Goal: Task Accomplishment & Management: Manage account settings

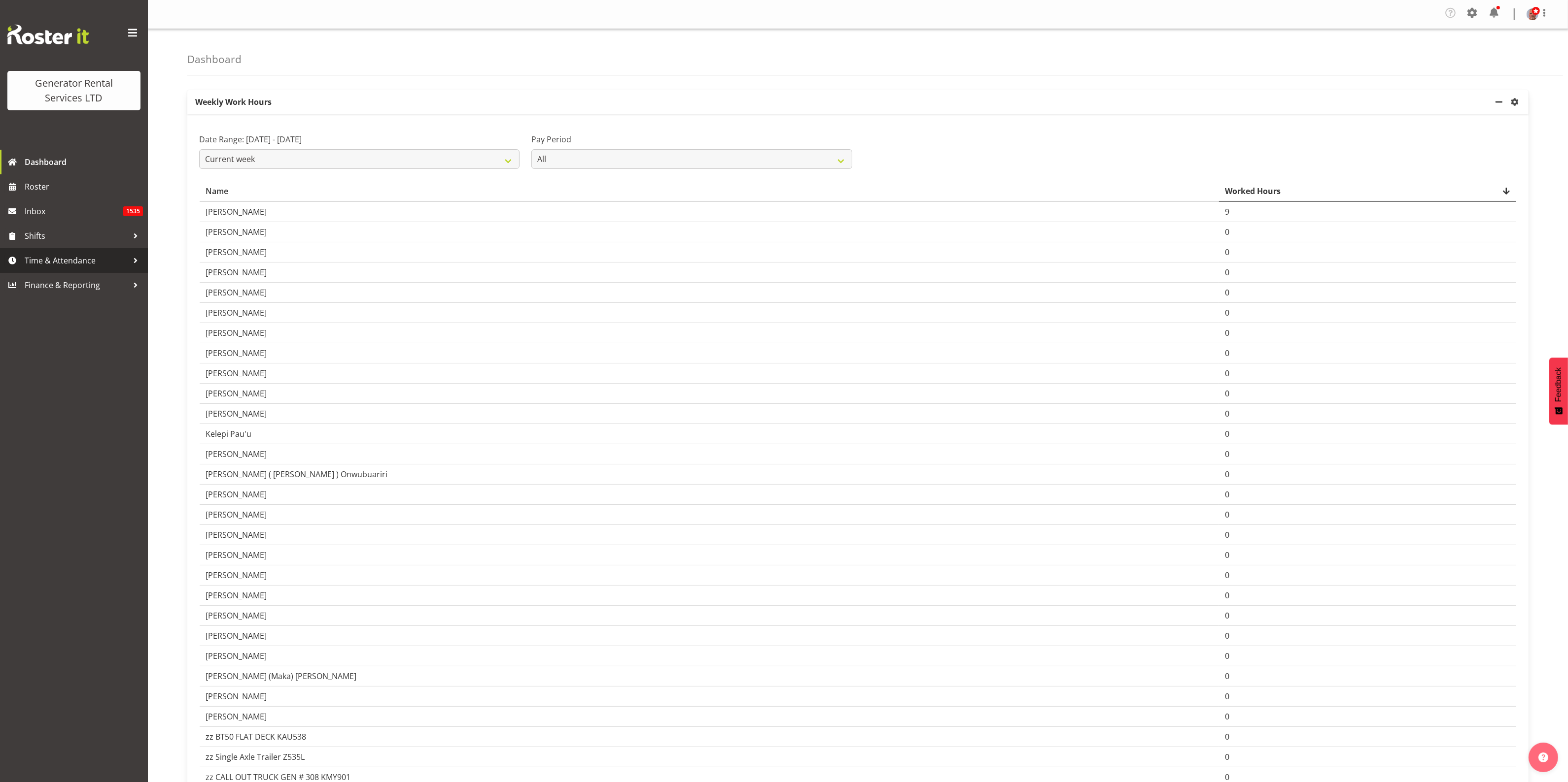
click at [62, 259] on span "Time & Attendance" at bounding box center [76, 261] width 103 height 15
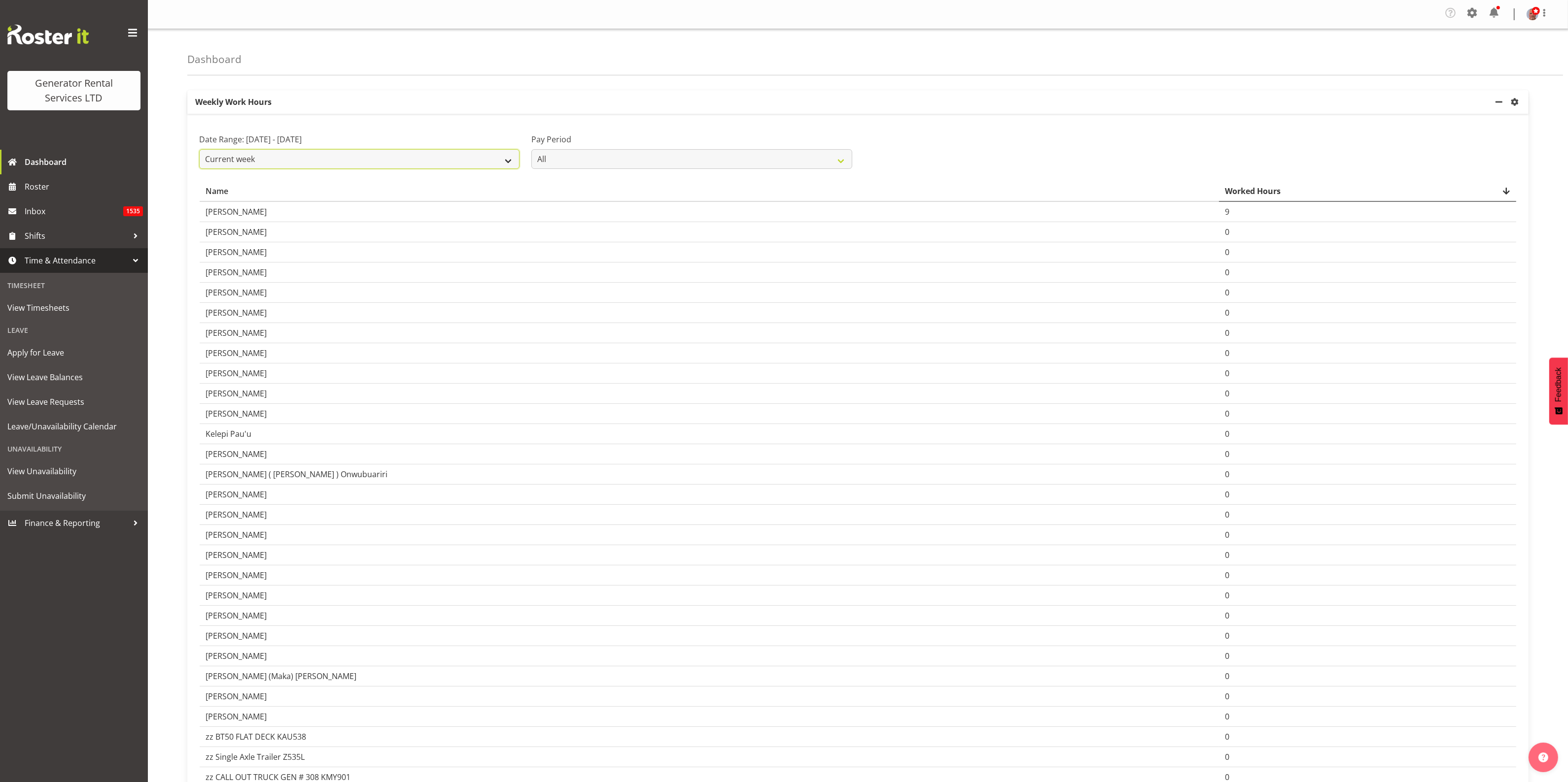
click at [498, 162] on select "Current week Last week Current Month Last Month Last 30 days" at bounding box center [359, 159] width 320 height 20
select select "last_week"
click at [199, 150] on select "Current week Last week Current Month Last Month Last 30 days" at bounding box center [359, 159] width 320 height 20
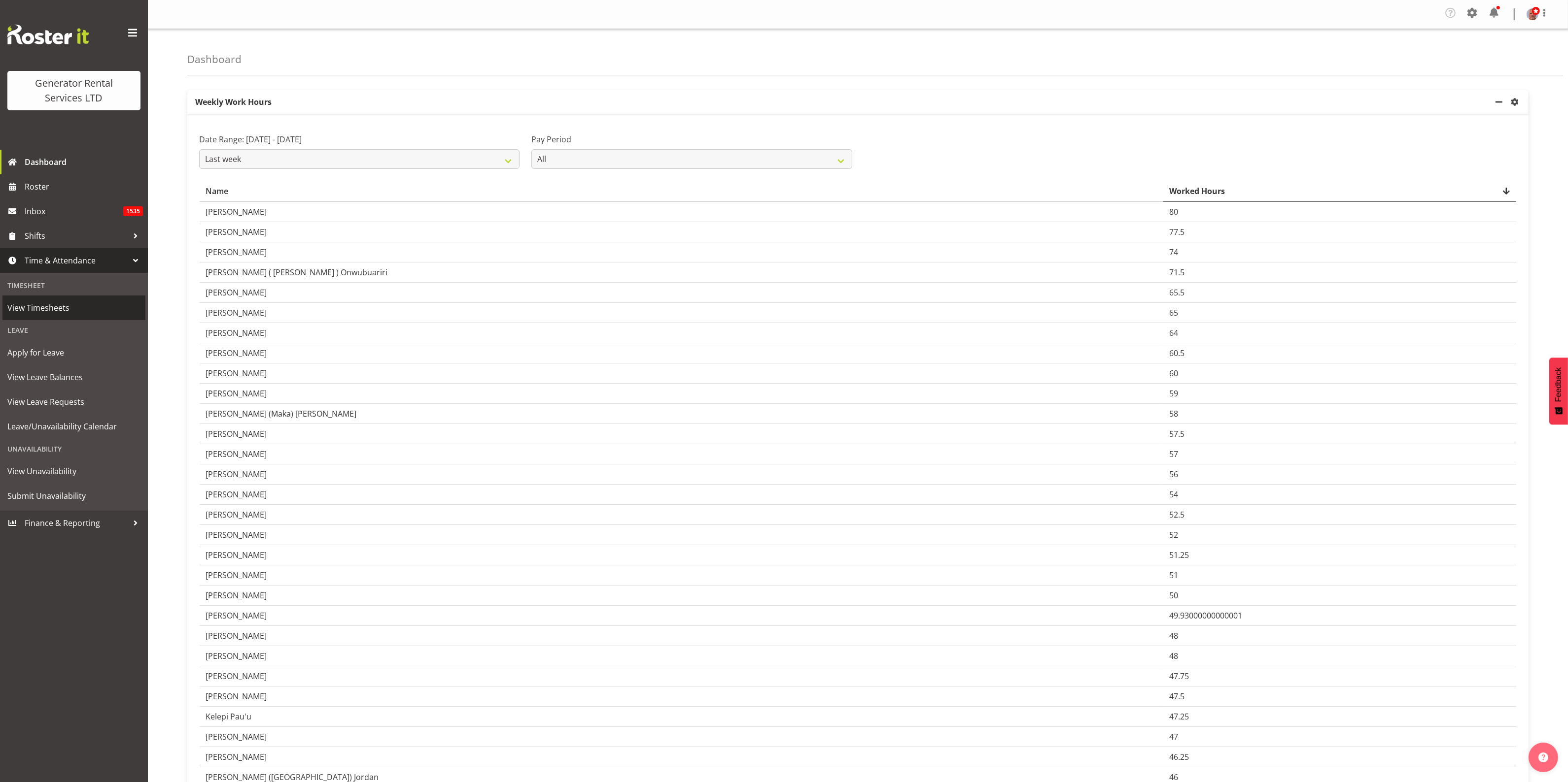
click at [56, 311] on span "View Timesheets" at bounding box center [73, 308] width 133 height 15
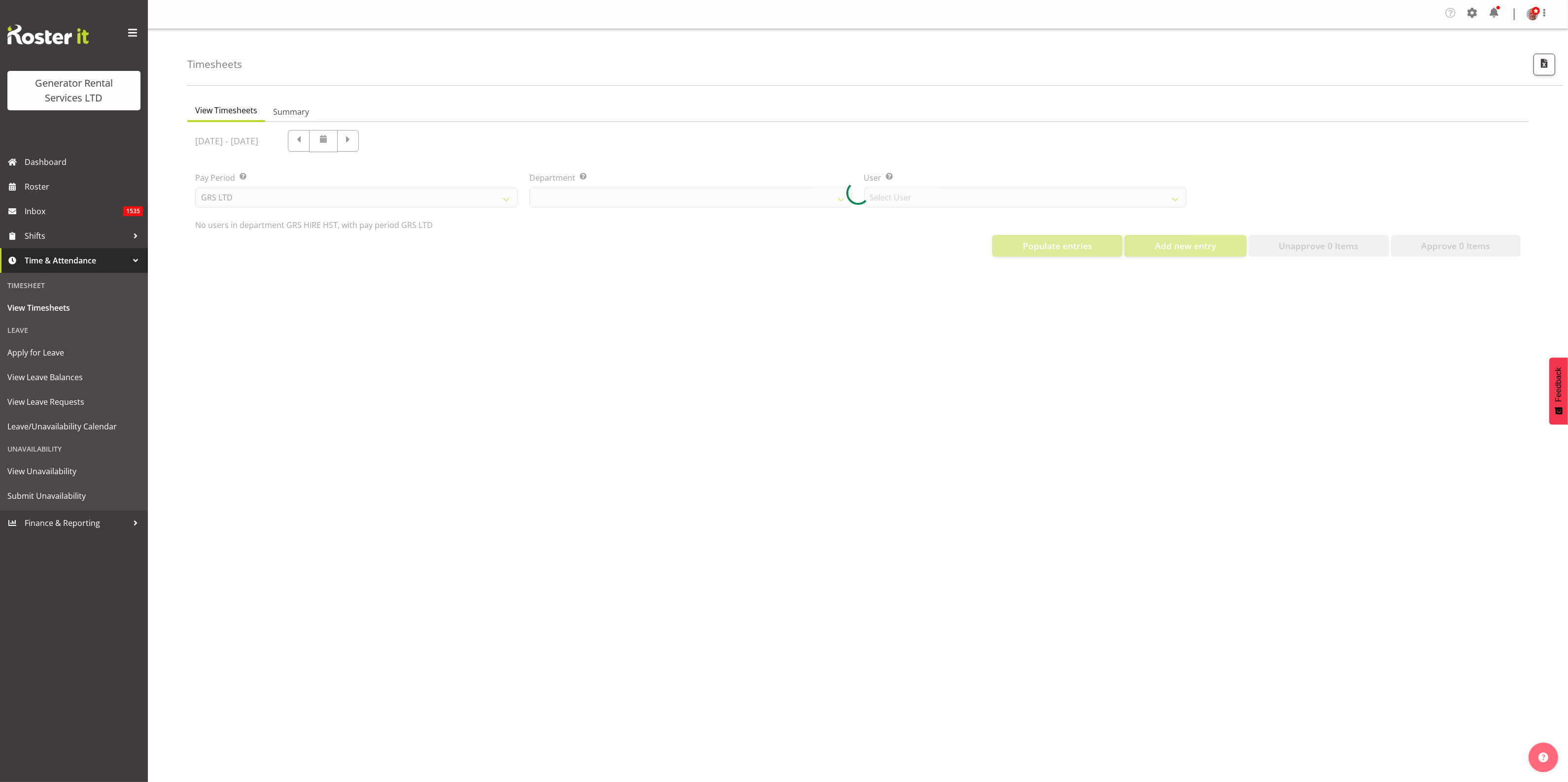
select select "22"
select select "149"
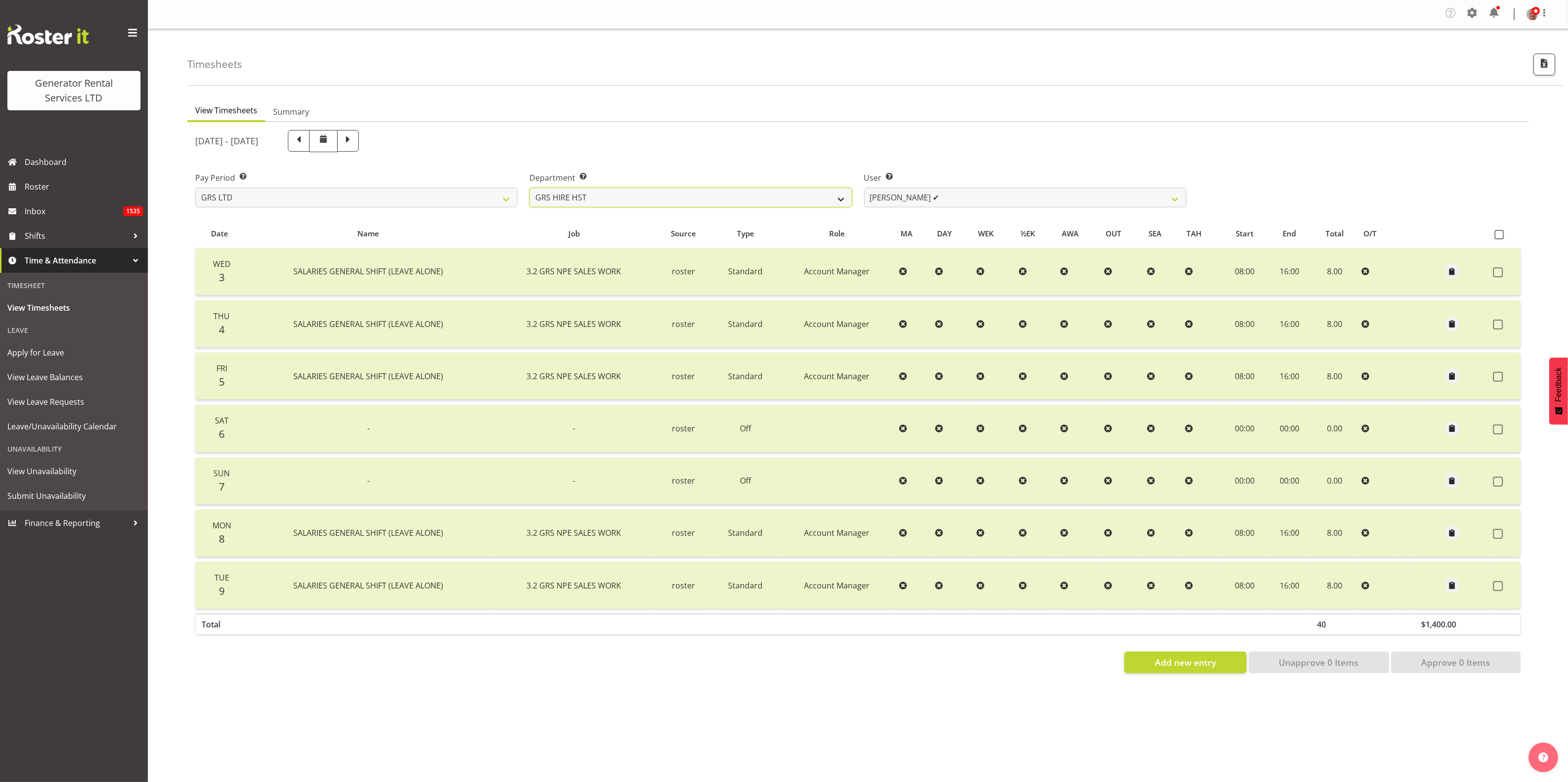
click at [577, 198] on select "GRS ADMIN AKL GRS ADMIN TGA GRS ENGINEERING AKL GRS HIRE AKL GRS HIRE HST GRS H…" at bounding box center [691, 198] width 322 height 20
click at [530, 188] on select "GRS ADMIN AKL GRS ADMIN TGA GRS ENGINEERING AKL GRS HIRE AKL GRS HIRE HST GRS H…" at bounding box center [691, 198] width 322 height 20
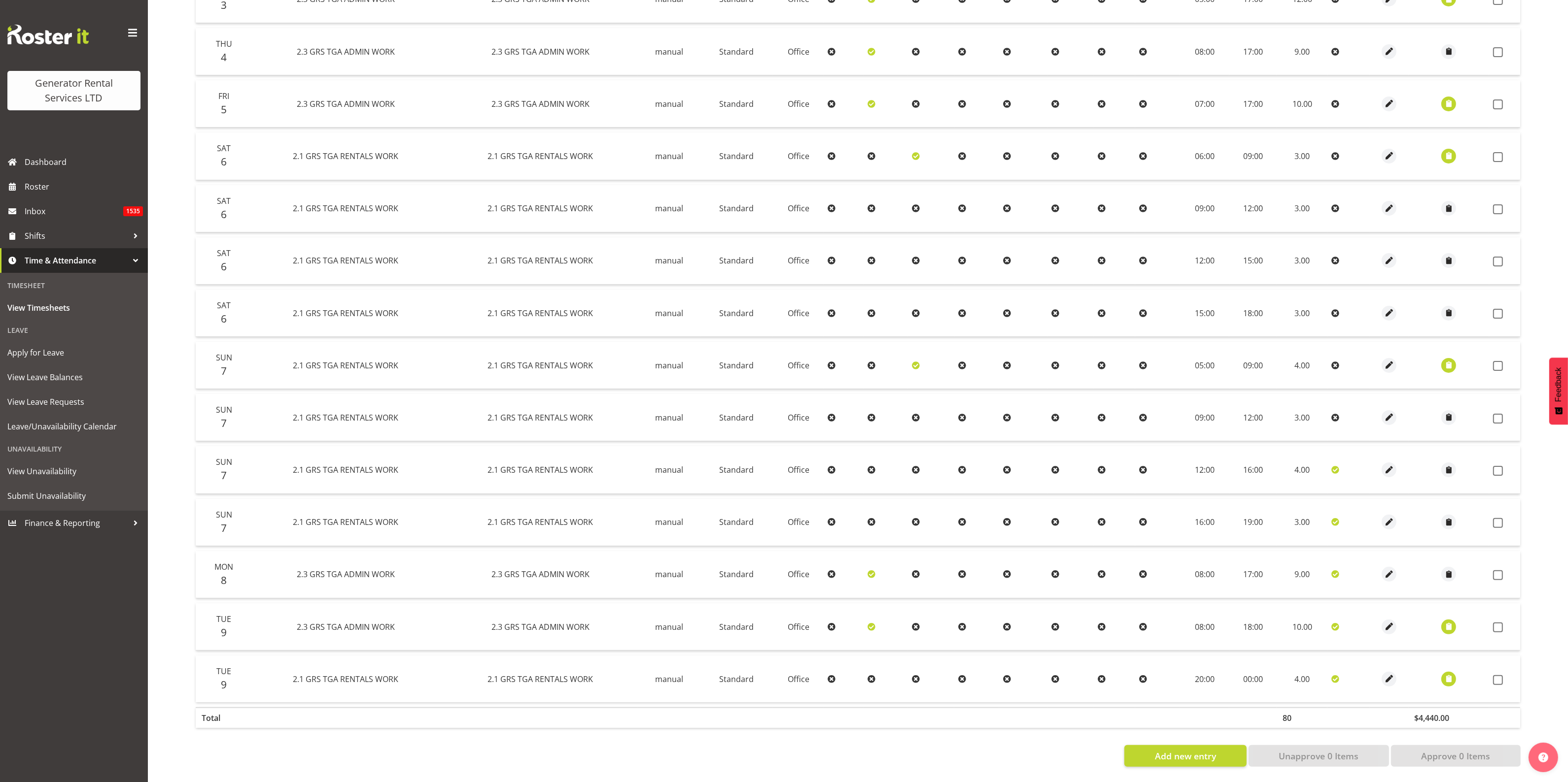
scroll to position [283, 0]
click at [1447, 673] on span "button" at bounding box center [1449, 679] width 12 height 12
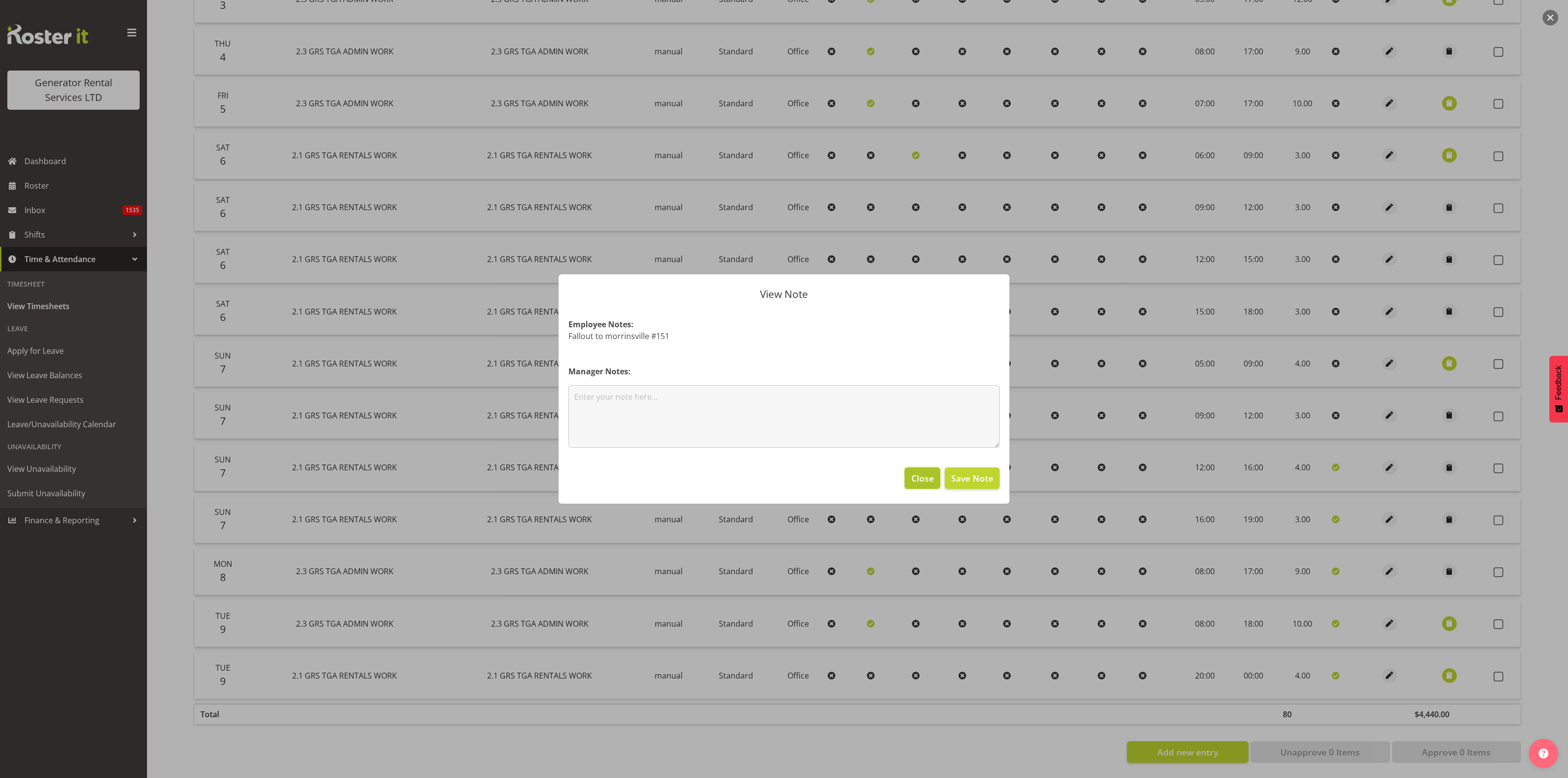
click at [917, 476] on span "Close" at bounding box center [922, 478] width 23 height 13
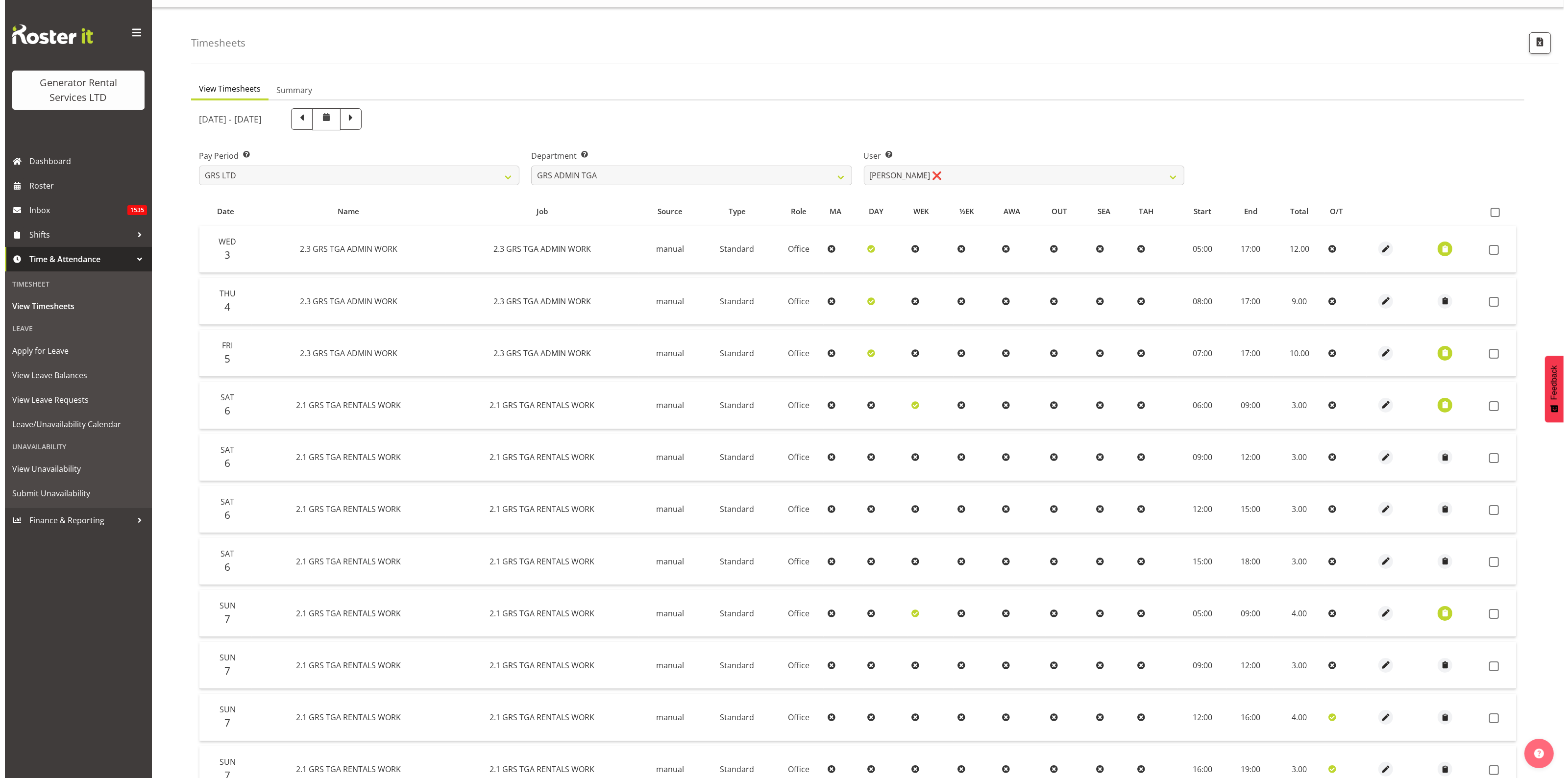
scroll to position [0, 0]
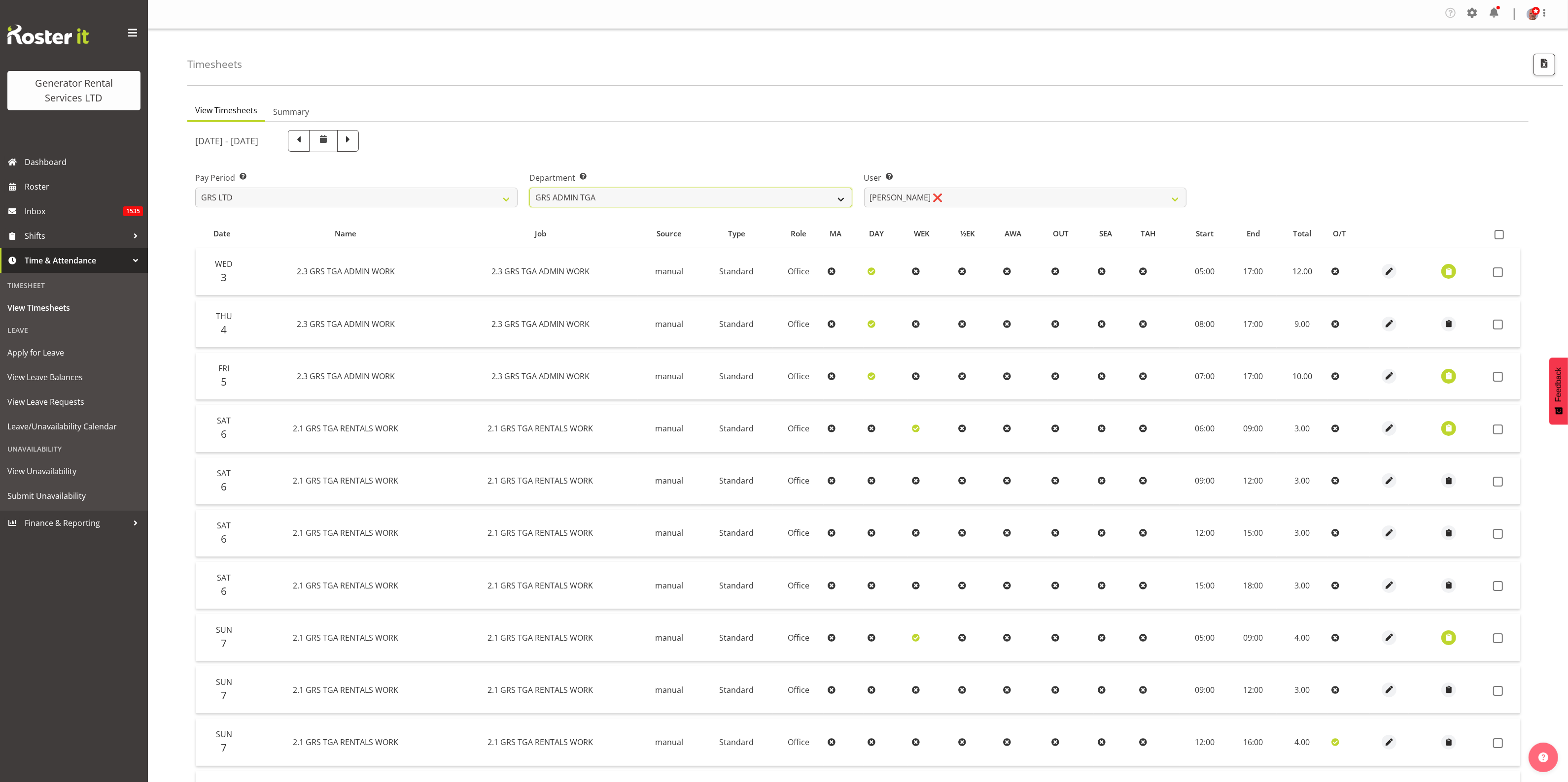
click at [681, 196] on select "GRS ADMIN AKL GRS ADMIN TGA GRS ENGINEERING AKL GRS HIRE AKL GRS HIRE HST GRS H…" at bounding box center [691, 198] width 322 height 20
select select "20"
click at [530, 188] on select "GRS ADMIN AKL GRS ADMIN TGA GRS ENGINEERING AKL GRS HIRE AKL GRS HIRE HST GRS H…" at bounding box center [691, 198] width 322 height 20
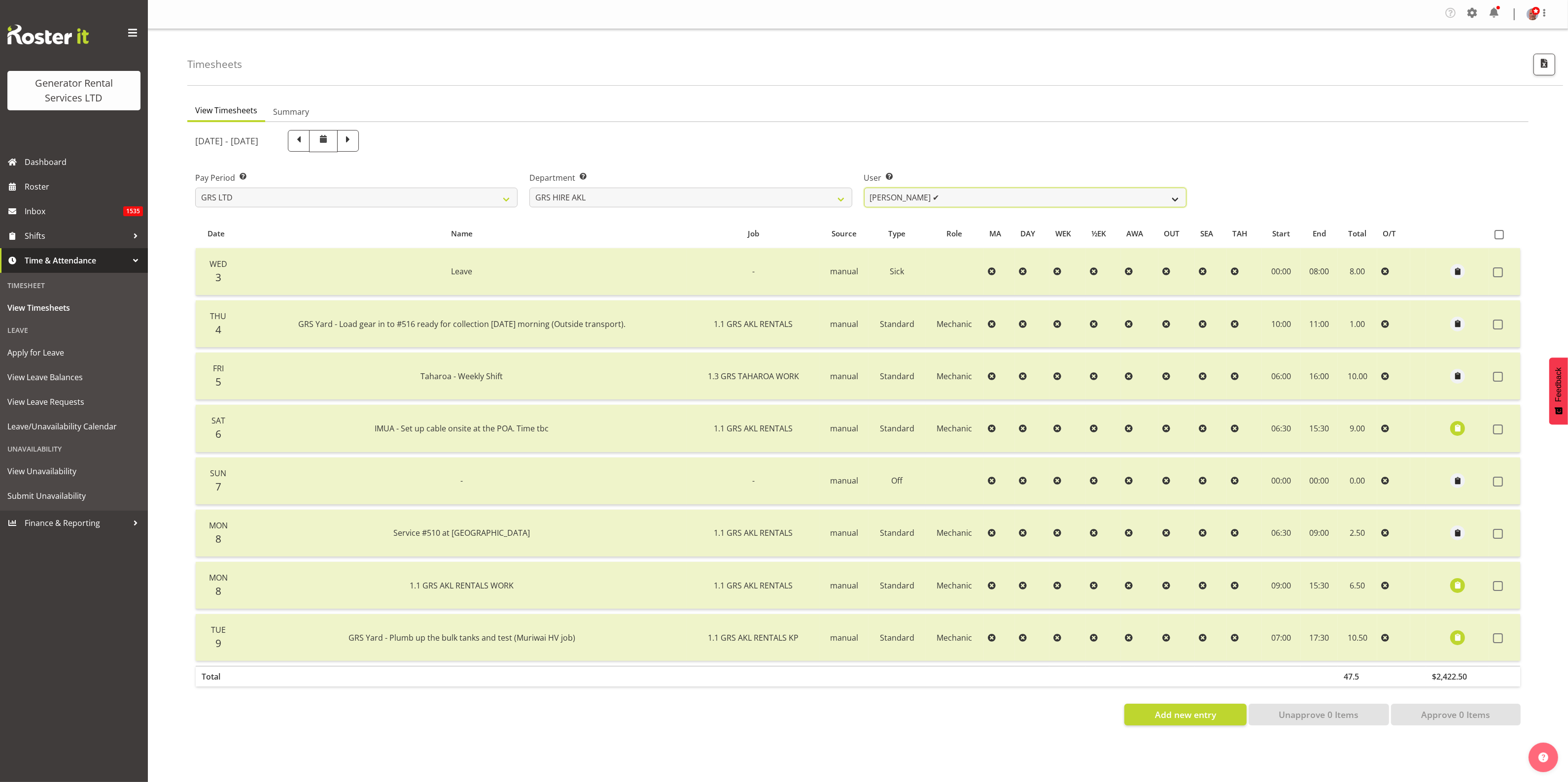
click at [945, 201] on select "[PERSON_NAME] ✔ [PERSON_NAME] ✔ [PERSON_NAME] ([GEOGRAPHIC_DATA]) [PERSON_NAME]…" at bounding box center [1025, 198] width 322 height 20
select select "154"
click at [864, 188] on select "[PERSON_NAME] ✔ [PERSON_NAME] ✔ [PERSON_NAME] ([GEOGRAPHIC_DATA]) [PERSON_NAME]…" at bounding box center [1025, 198] width 322 height 20
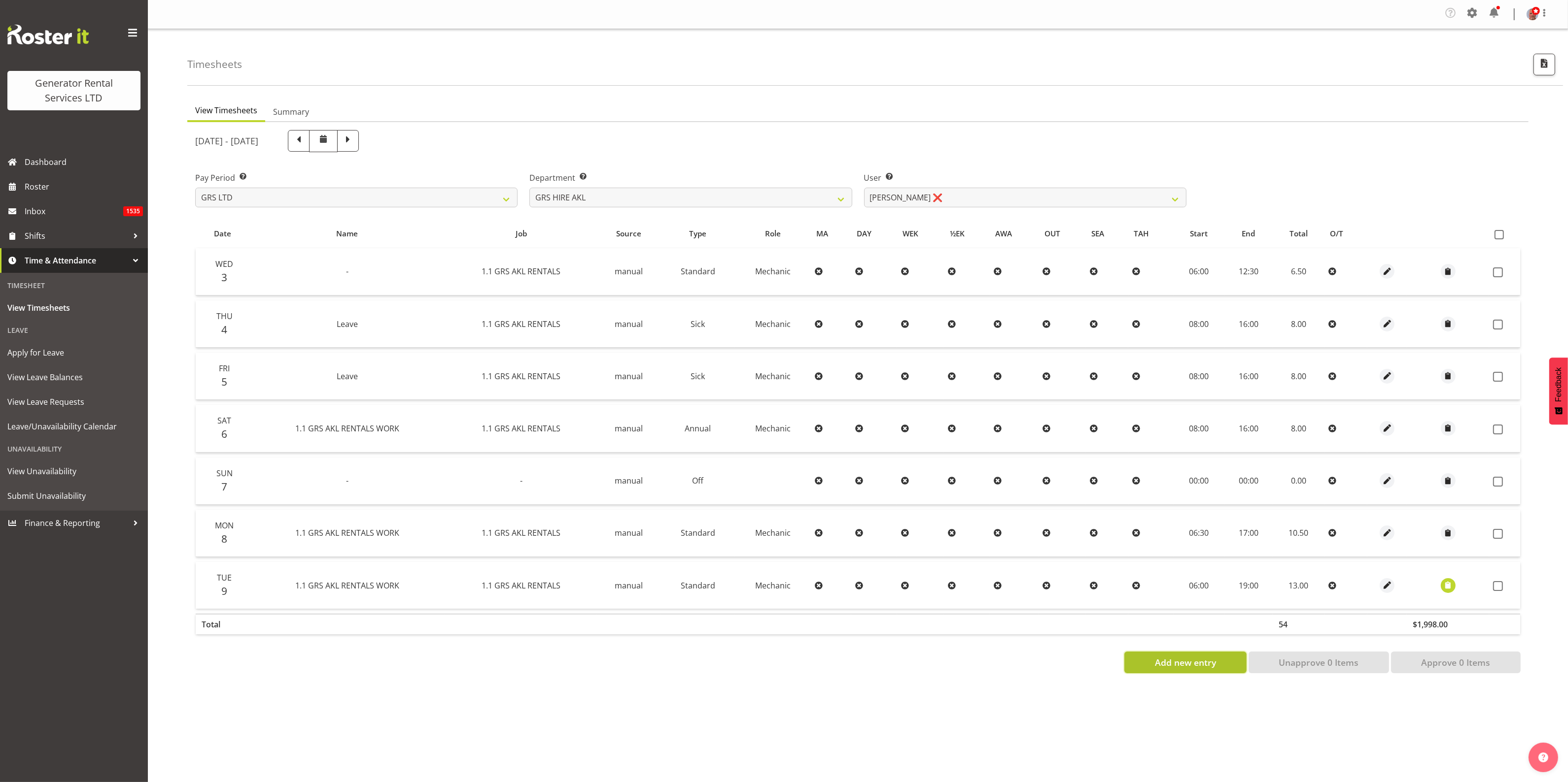
click at [1190, 658] on span "Add new entry" at bounding box center [1185, 662] width 61 height 13
select select
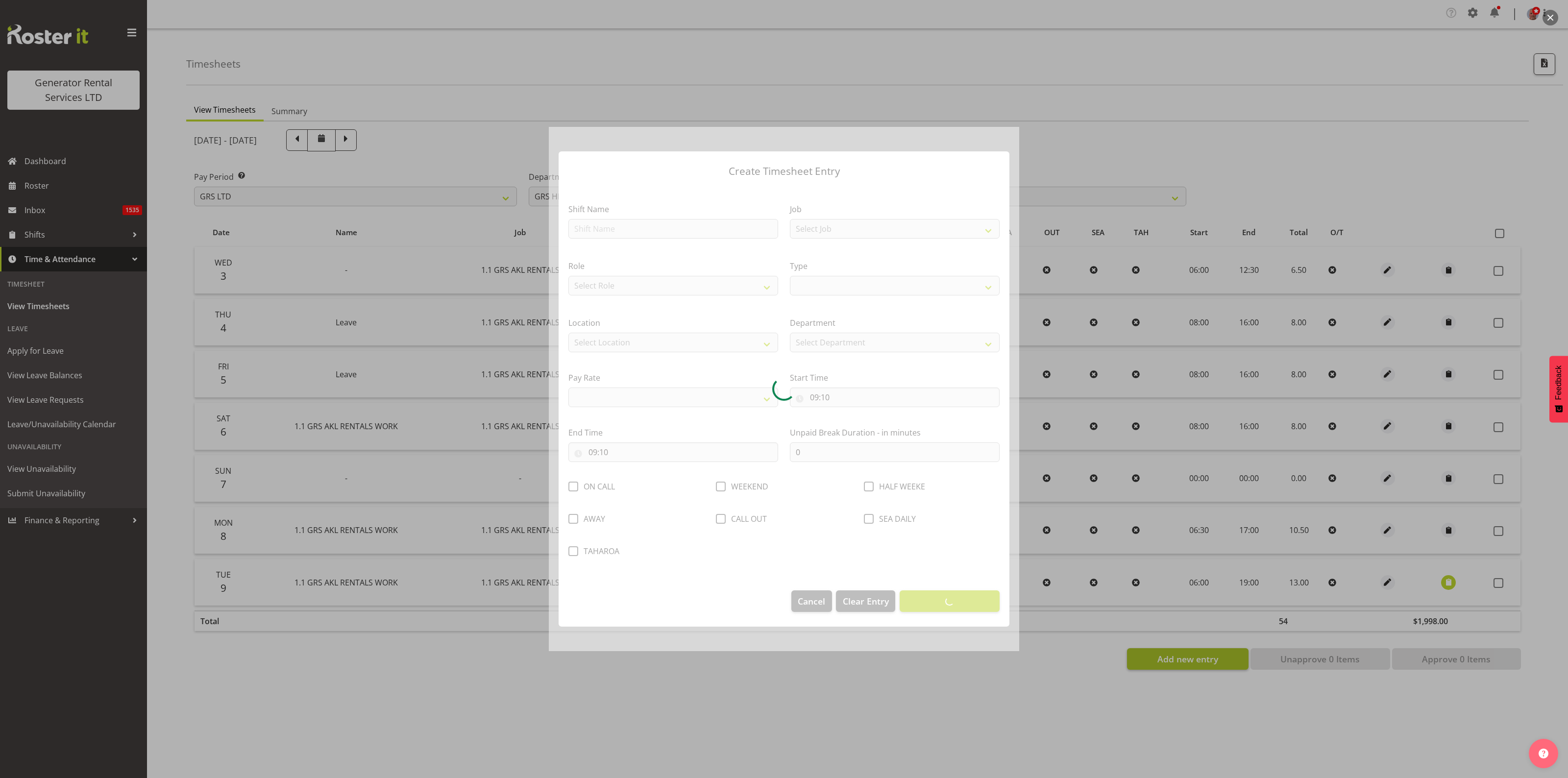
select select
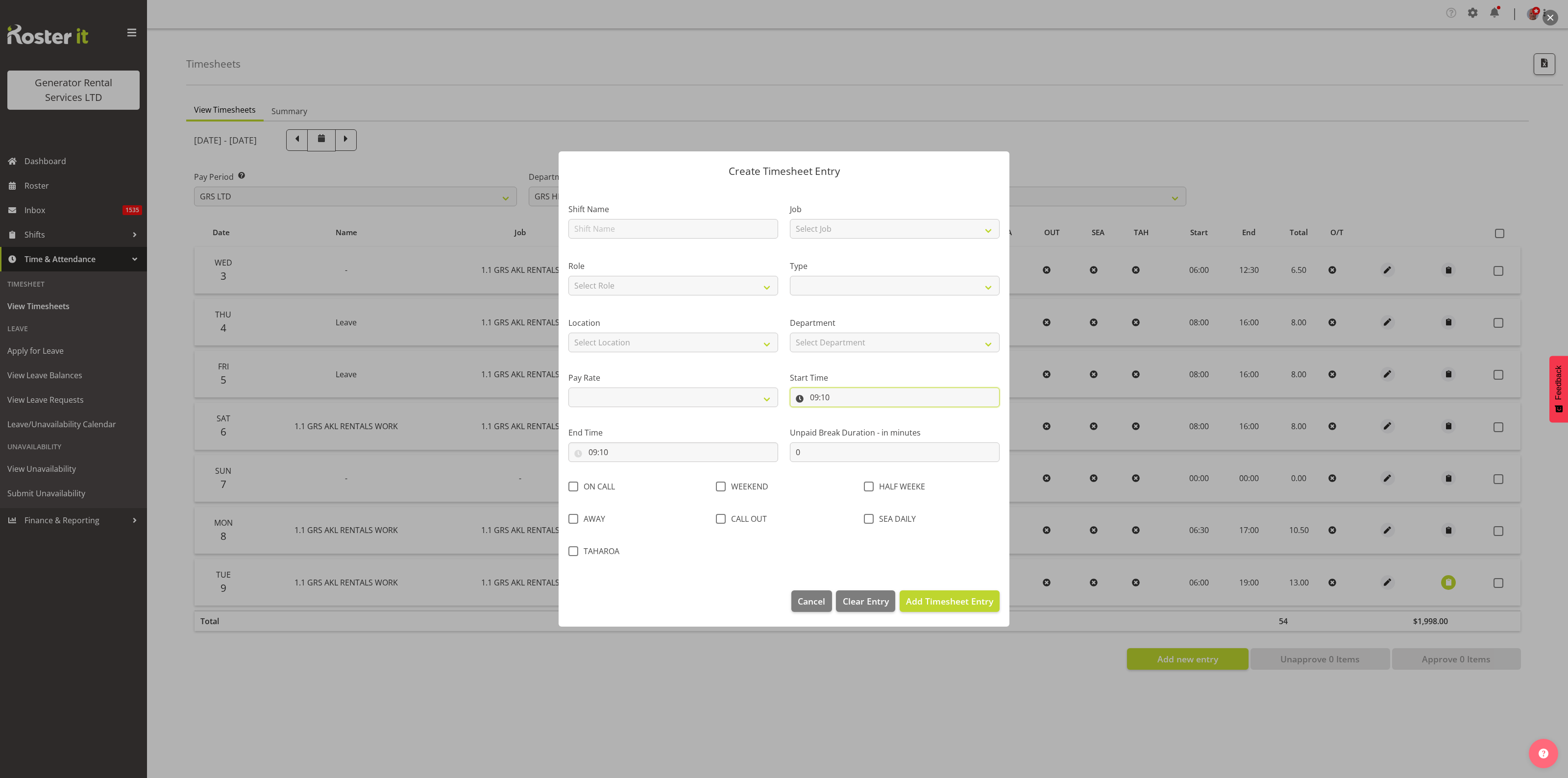
click at [887, 404] on input "09:10" at bounding box center [895, 398] width 210 height 19
click at [970, 559] on div "Shift Name Job Select Job 1.1 GRS AKL RENTALS 1.1 GRS AKL RENTALS AC 1.1 GRS AK…" at bounding box center [784, 377] width 443 height 376
click at [808, 602] on span "Cancel" at bounding box center [811, 601] width 27 height 13
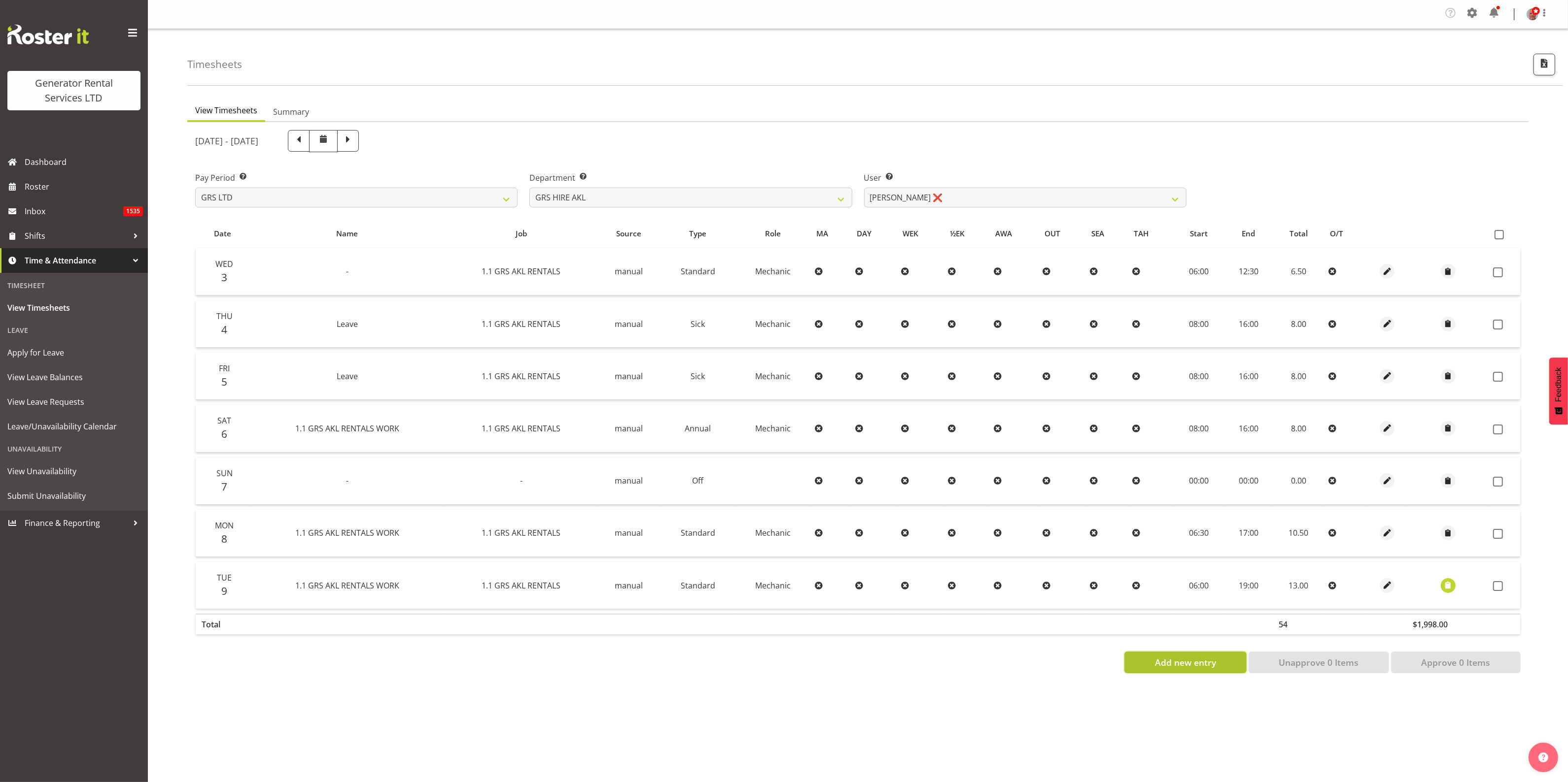
click at [1193, 663] on span "Add new entry" at bounding box center [1185, 662] width 61 height 13
select select
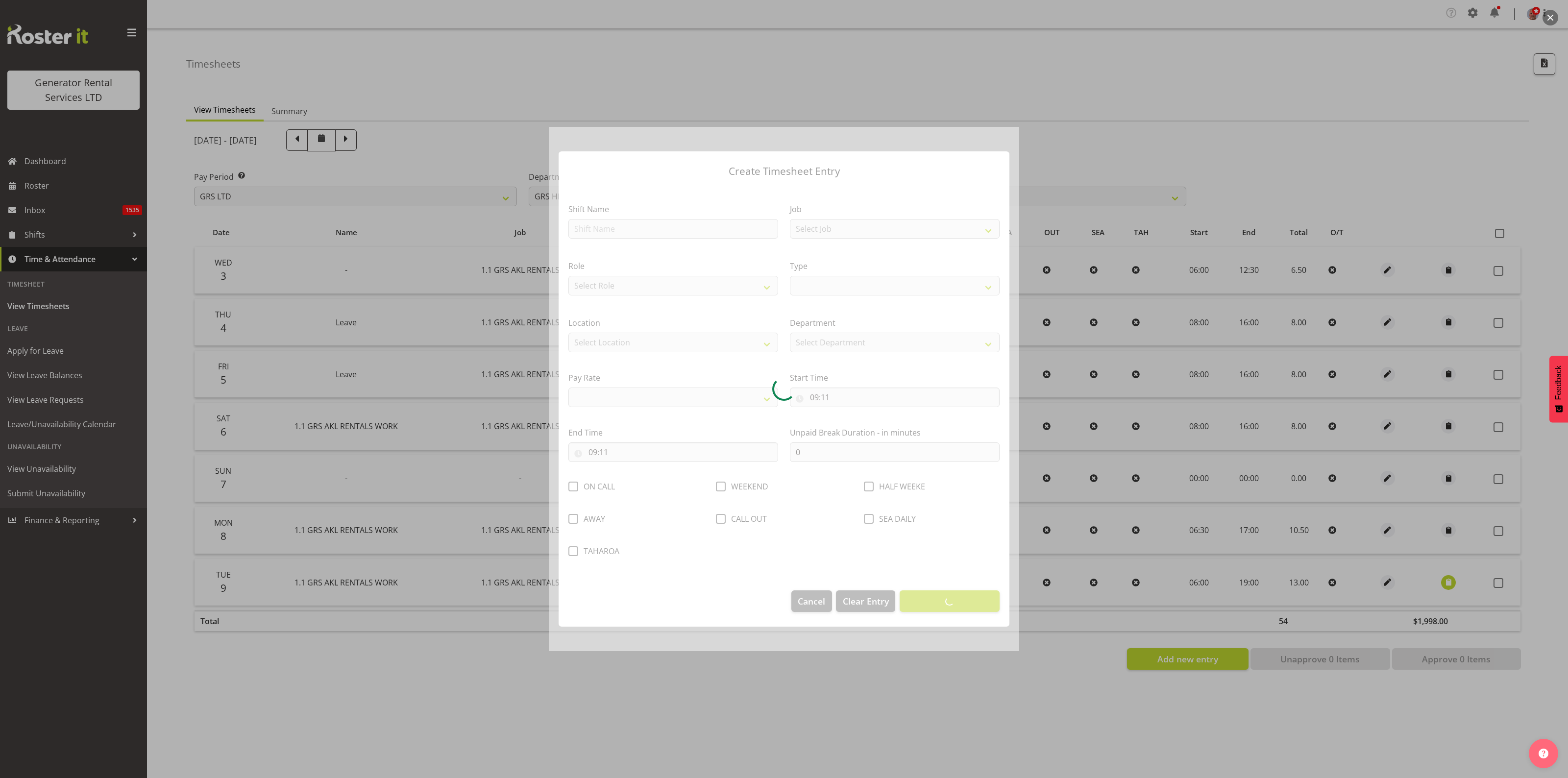
select select
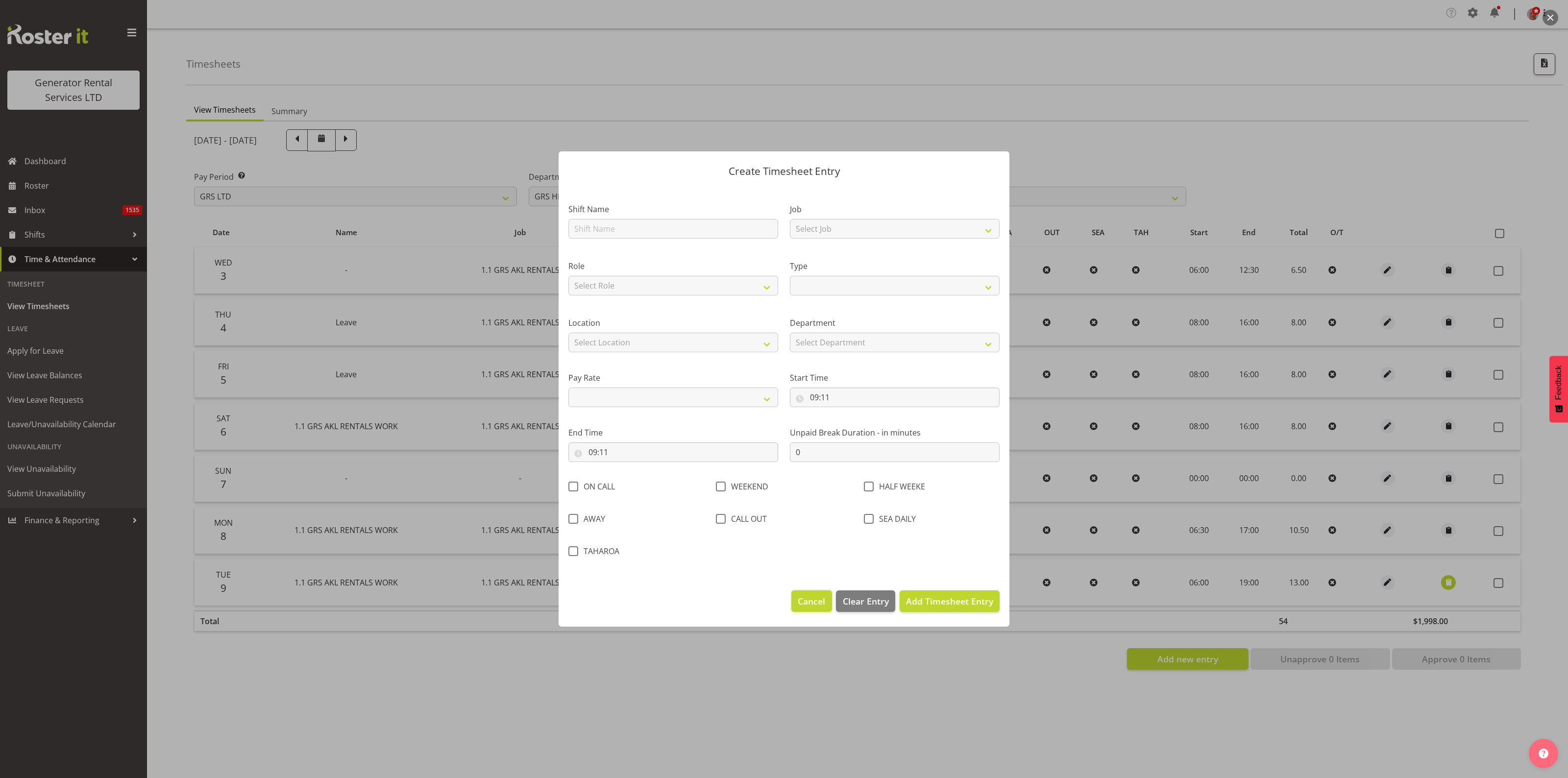
click at [814, 603] on span "Cancel" at bounding box center [811, 601] width 27 height 13
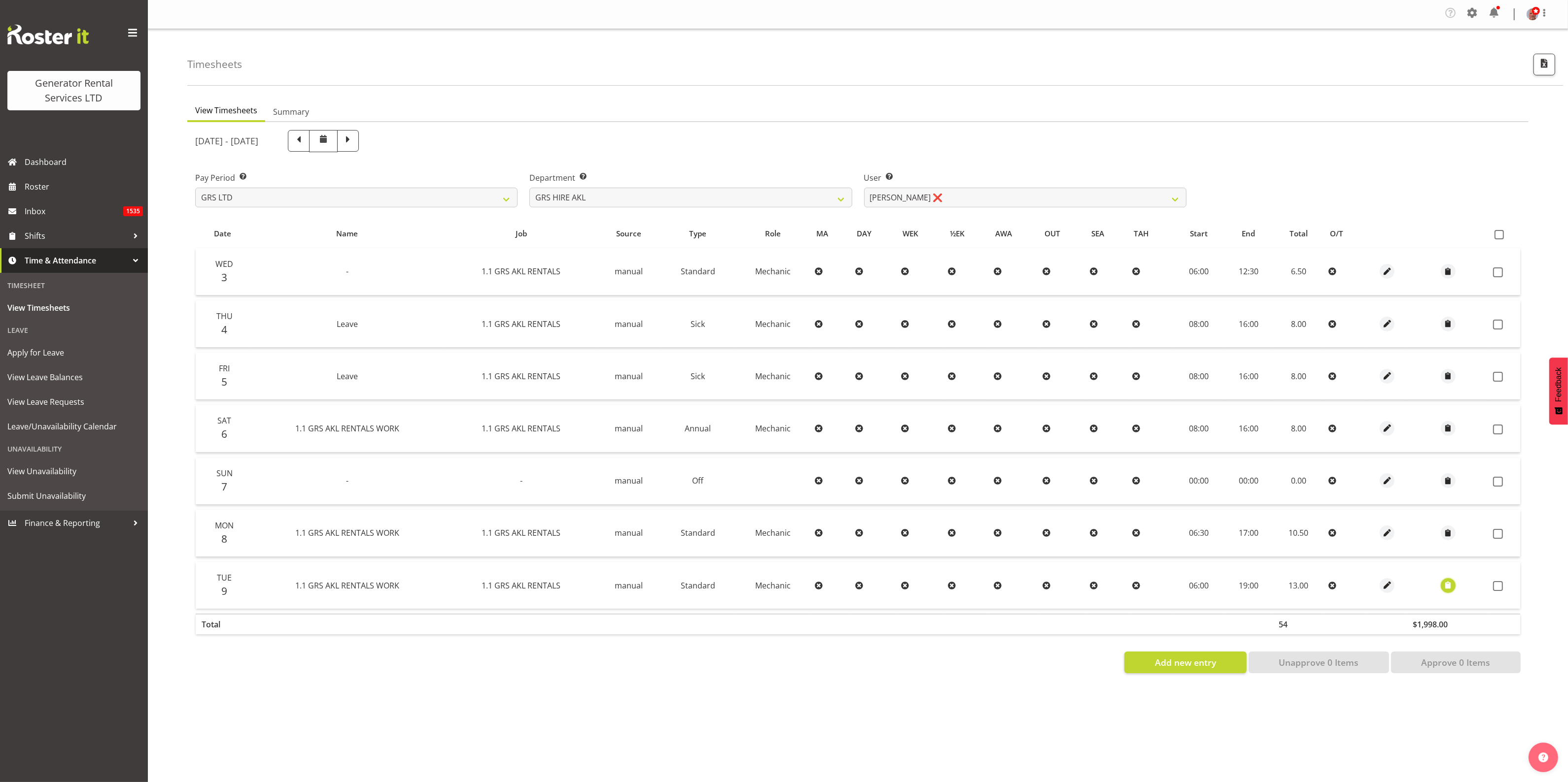
click at [1446, 585] on span "button" at bounding box center [1447, 585] width 12 height 12
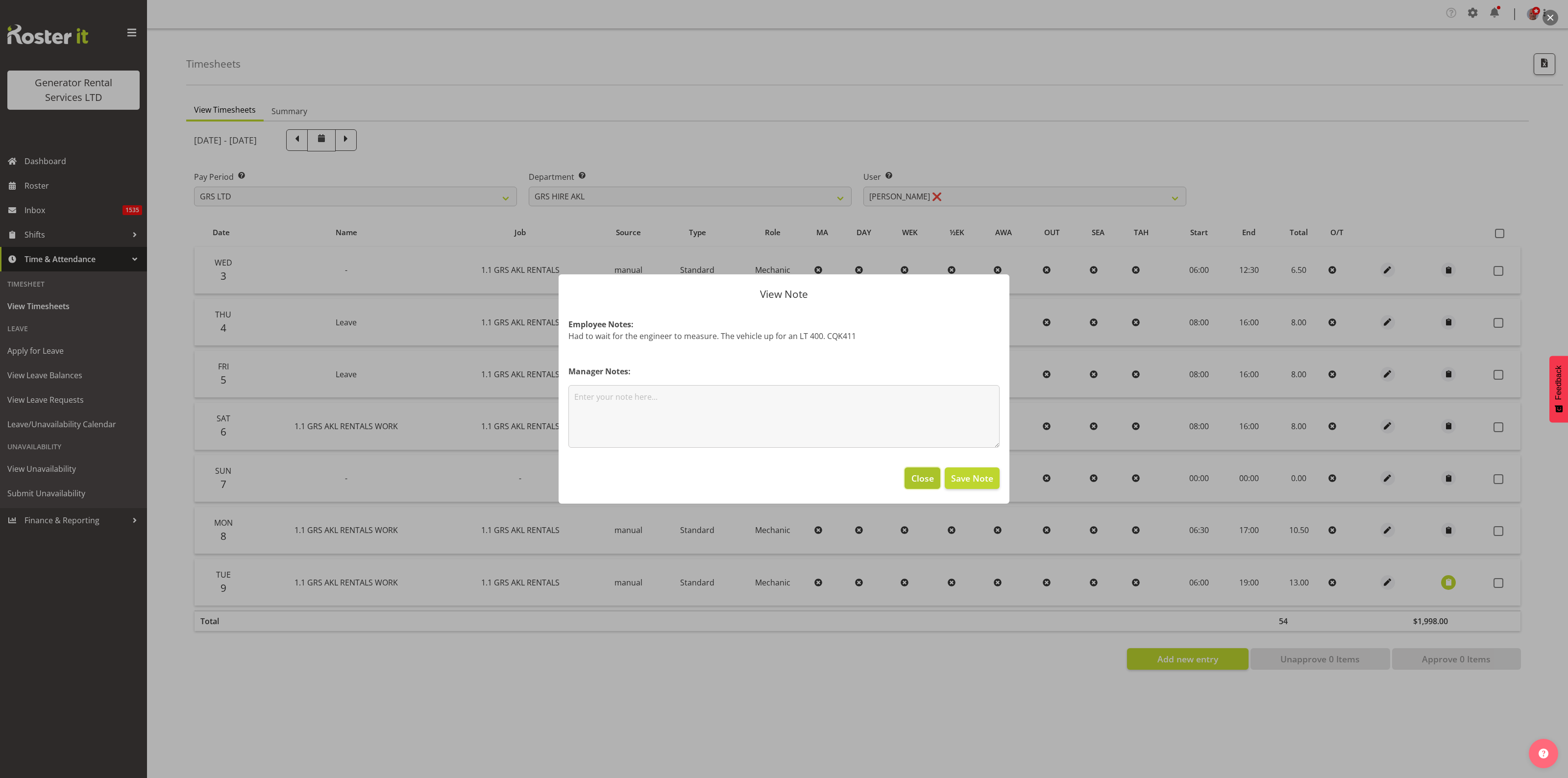
click at [920, 484] on span "Close" at bounding box center [922, 478] width 23 height 13
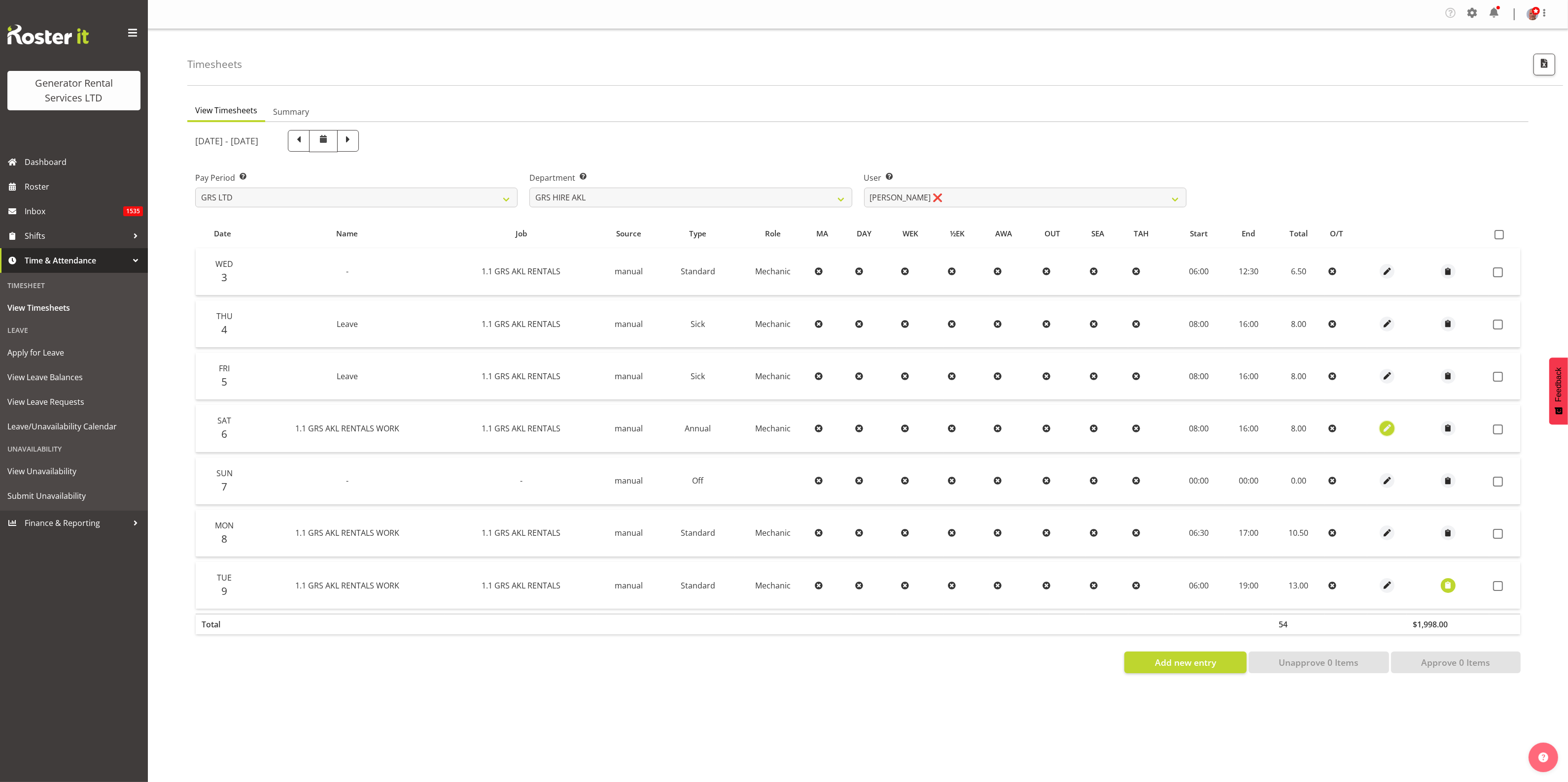
click at [1386, 428] on span "button" at bounding box center [1387, 428] width 12 height 12
select select "24"
select select "Annual"
select select "8"
select select "2025"
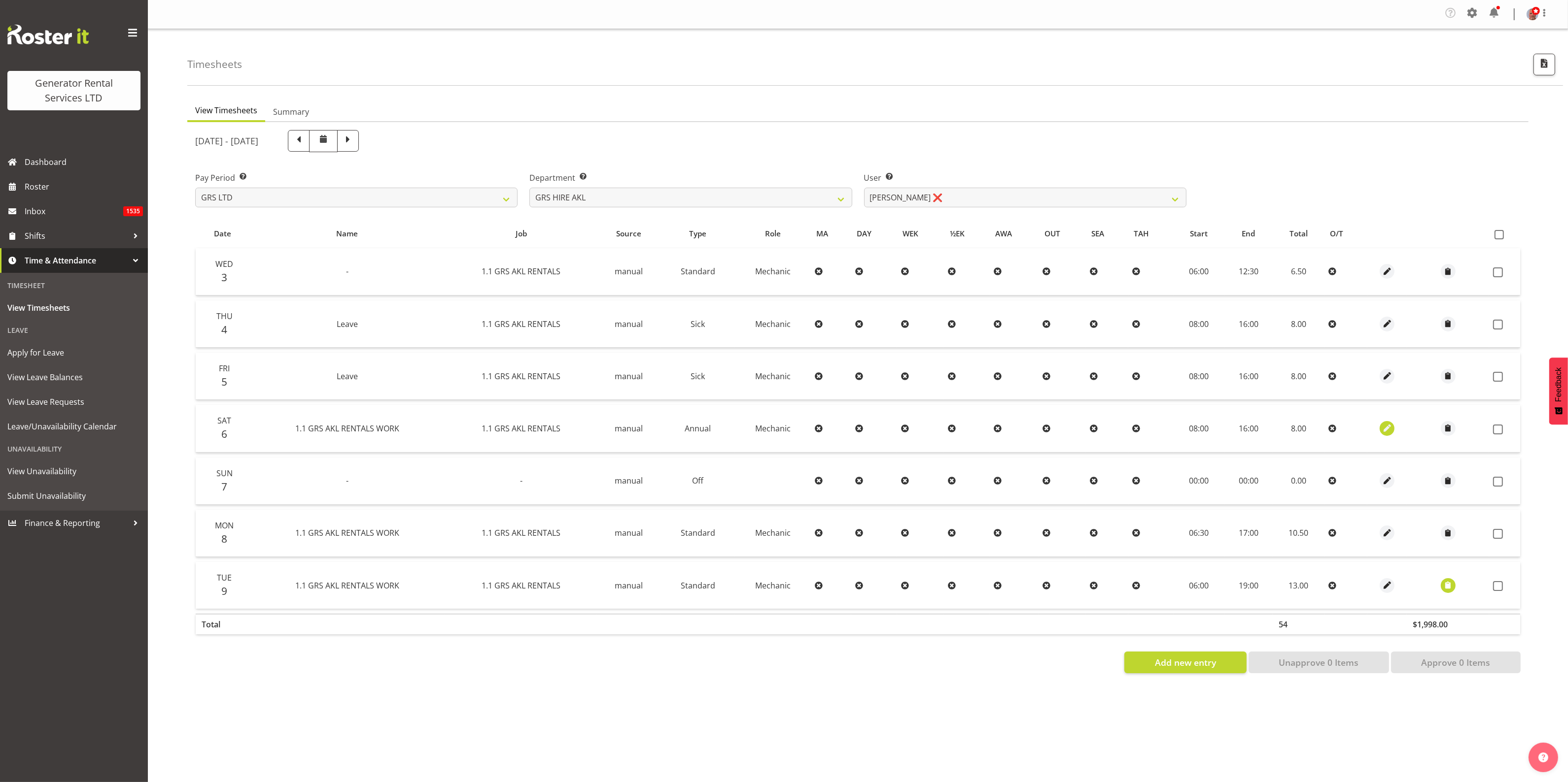
select select "8"
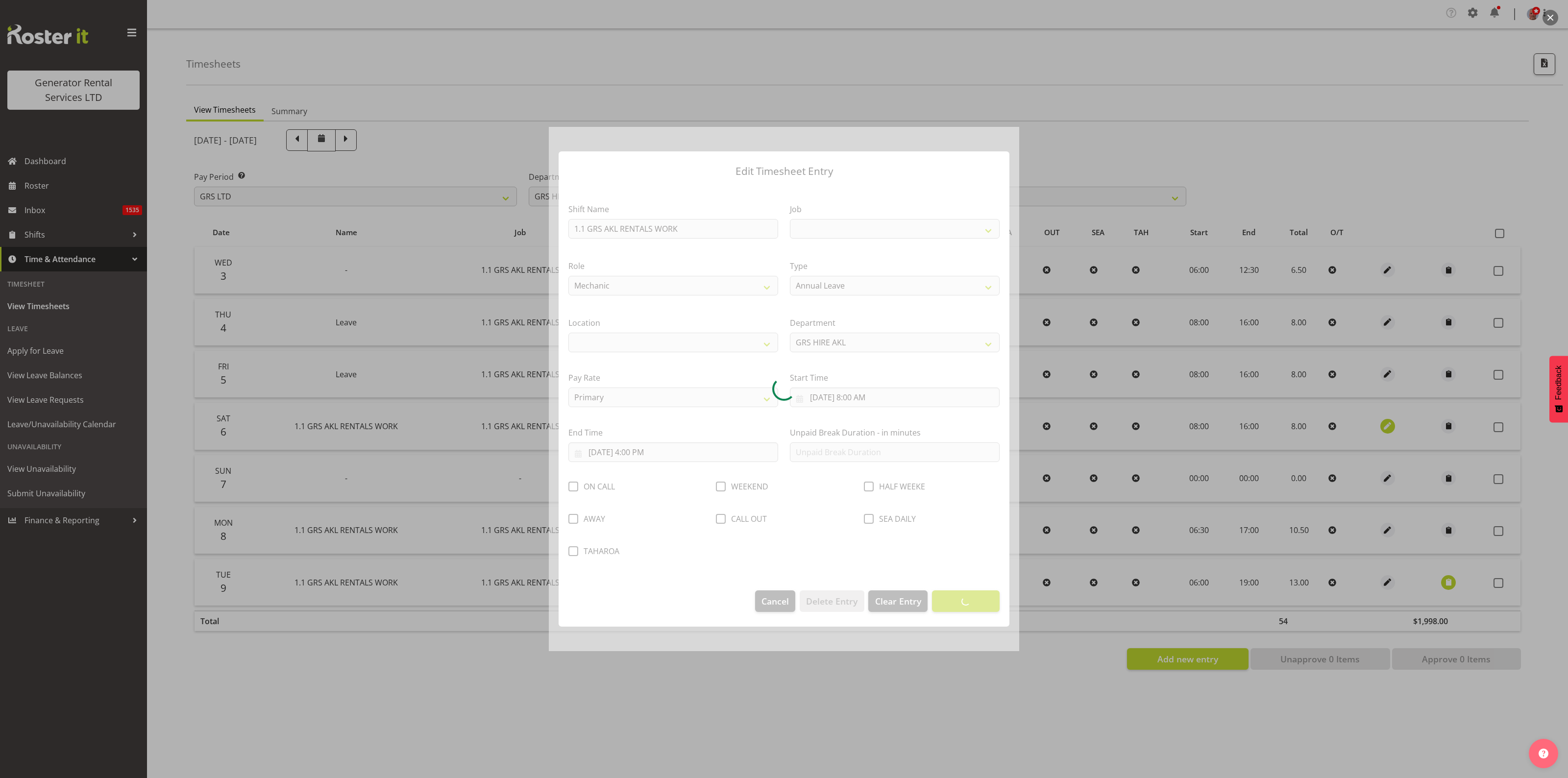
select select
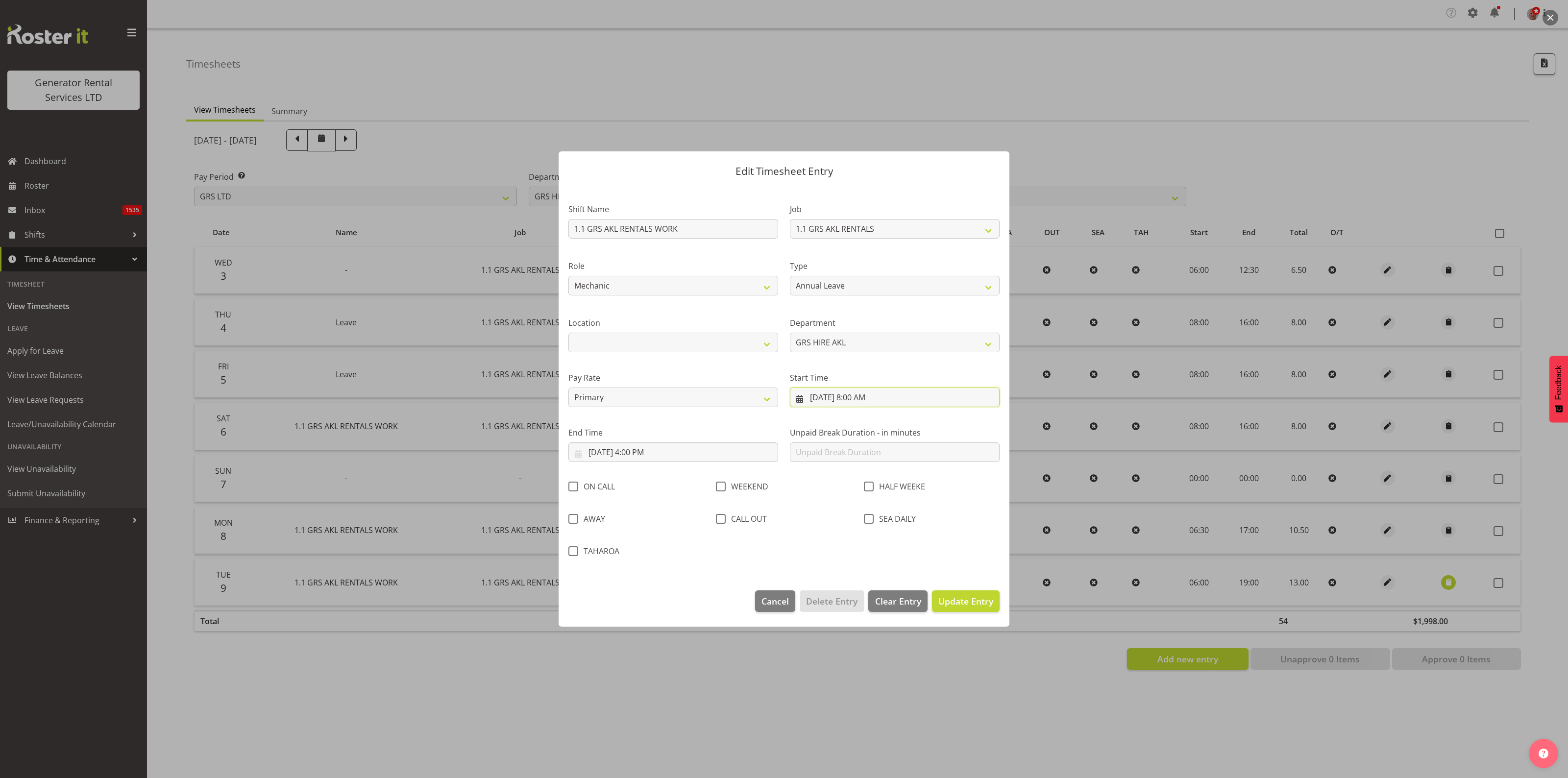
click at [844, 398] on input "[DATE] 8:00 AM" at bounding box center [895, 398] width 210 height 19
click at [662, 456] on input "[DATE] 4:00 PM" at bounding box center [673, 452] width 210 height 19
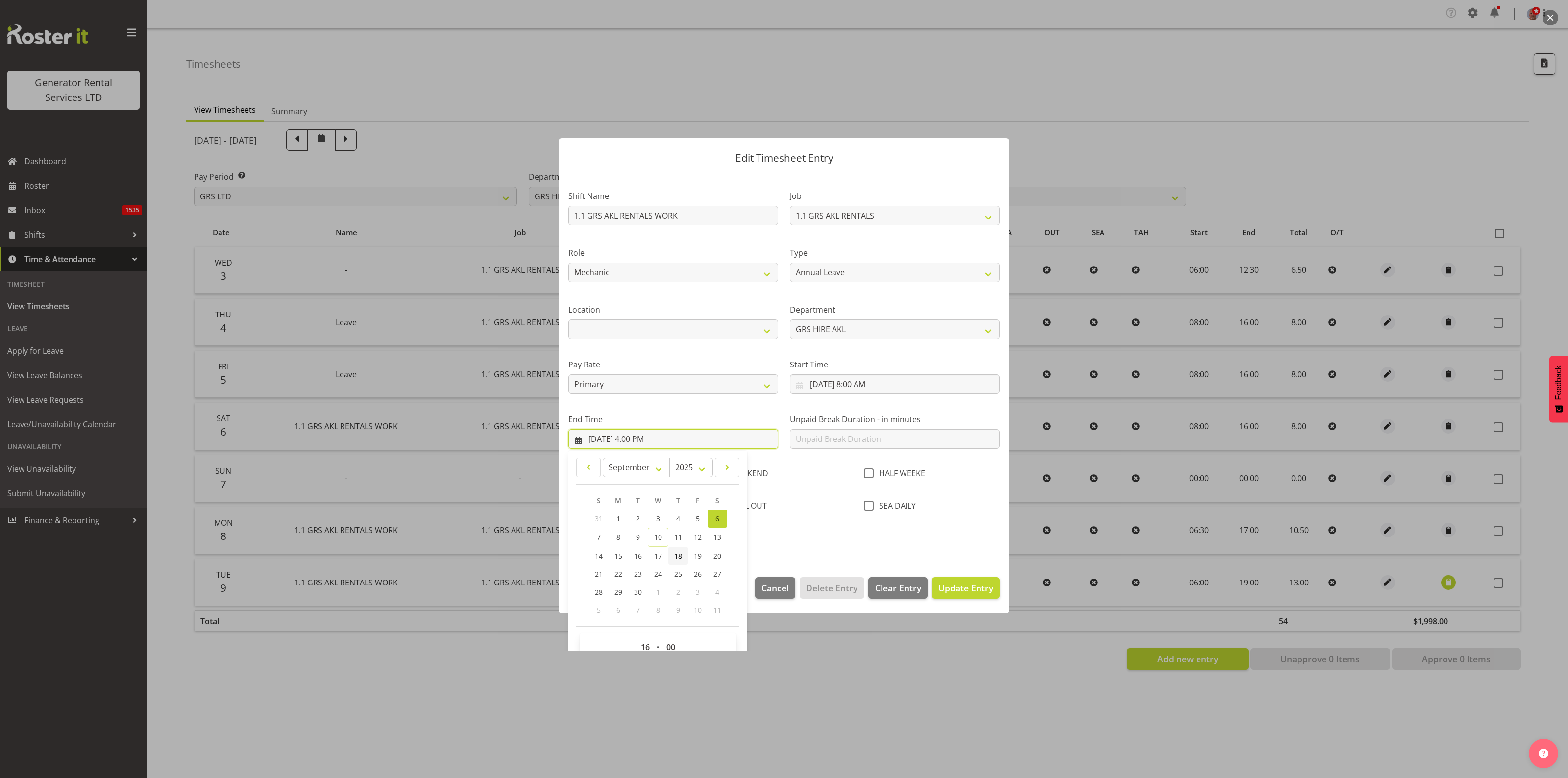
scroll to position [34, 0]
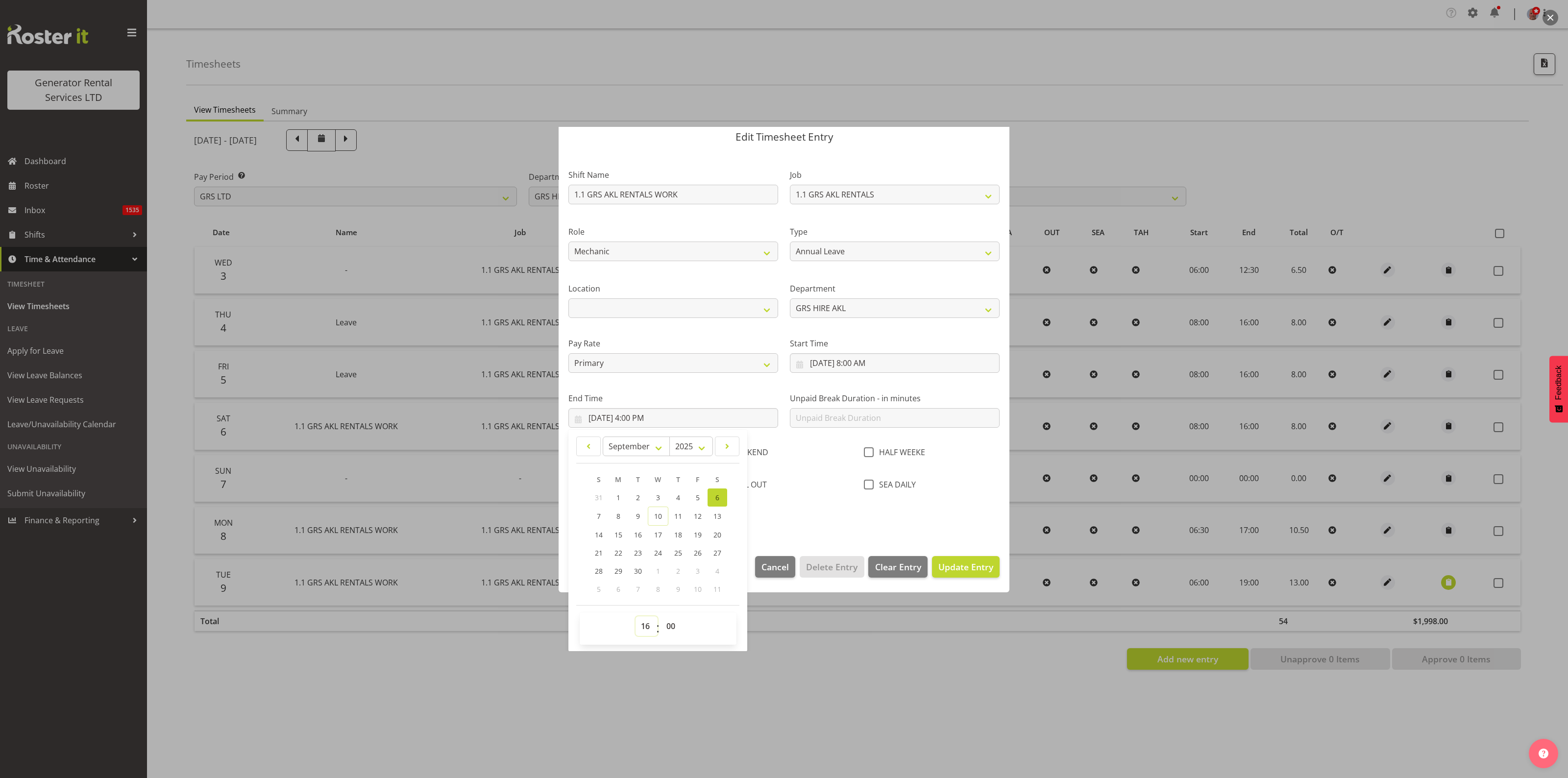
click at [642, 626] on select "00 01 02 03 04 05 06 07 08 09 10 11 12 13 14 15 16 17 18 19 20 21 22 23" at bounding box center [646, 626] width 22 height 19
click at [647, 628] on select "00 01 02 03 04 05 06 07 08 09 10 11 12 13 14 15 16 17 18 19 20 21 22 23" at bounding box center [646, 626] width 22 height 19
select select "15"
click at [635, 617] on select "00 01 02 03 04 05 06 07 08 09 10 11 12 13 14 15 16 17 18 19 20 21 22 23" at bounding box center [646, 626] width 22 height 19
type input "[DATE] 3:00 PM"
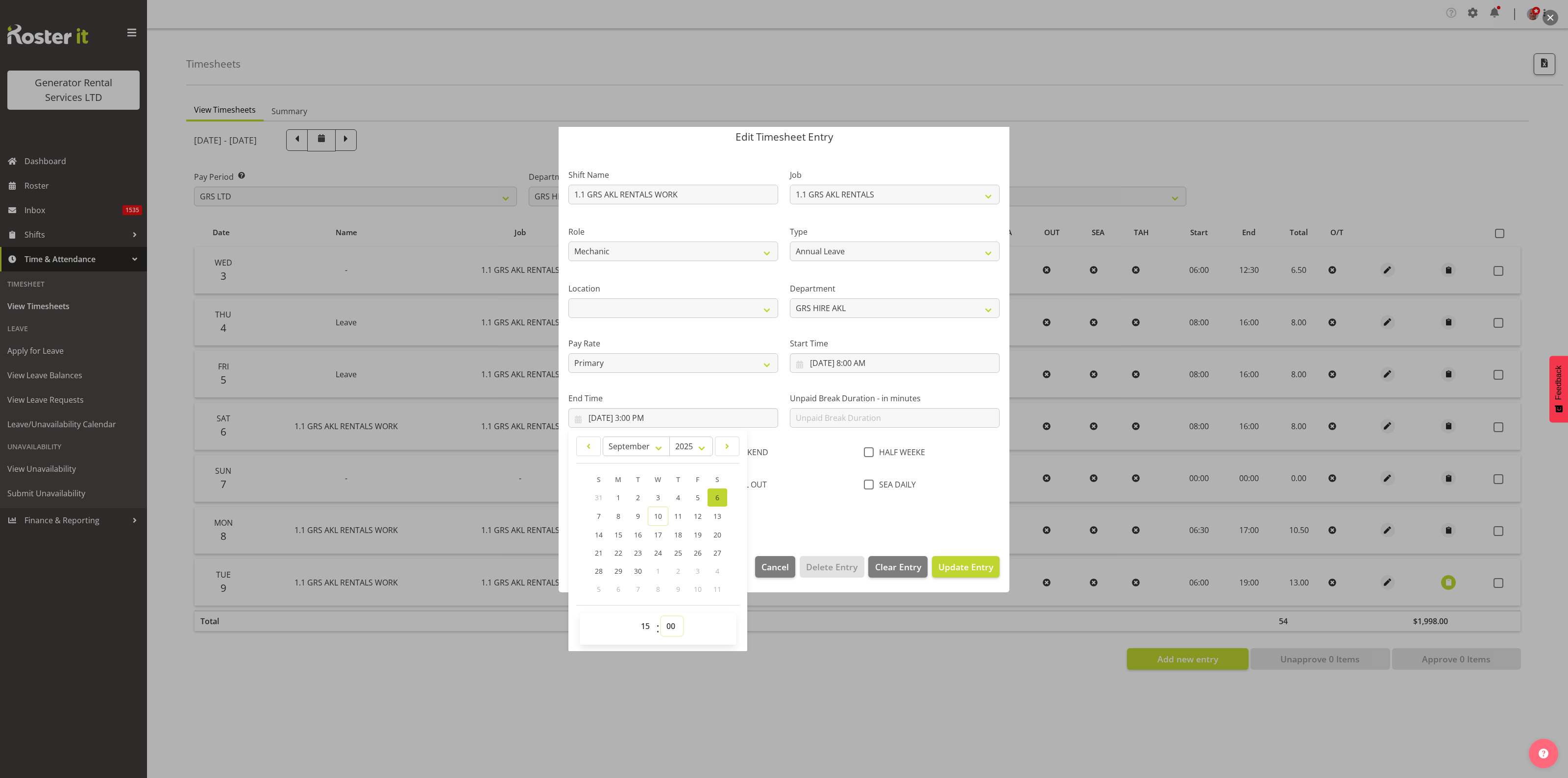
click at [670, 627] on select "00 01 02 03 04 05 06 07 08 09 10 11 12 13 14 15 16 17 18 19 20 21 22 23 24 25 2…" at bounding box center [672, 626] width 22 height 19
select select "30"
click at [661, 617] on select "00 01 02 03 04 05 06 07 08 09 10 11 12 13 14 15 16 17 18 19 20 21 22 23 24 25 2…" at bounding box center [672, 626] width 22 height 19
type input "[DATE] 3:30 PM"
click at [831, 693] on div at bounding box center [784, 389] width 1568 height 778
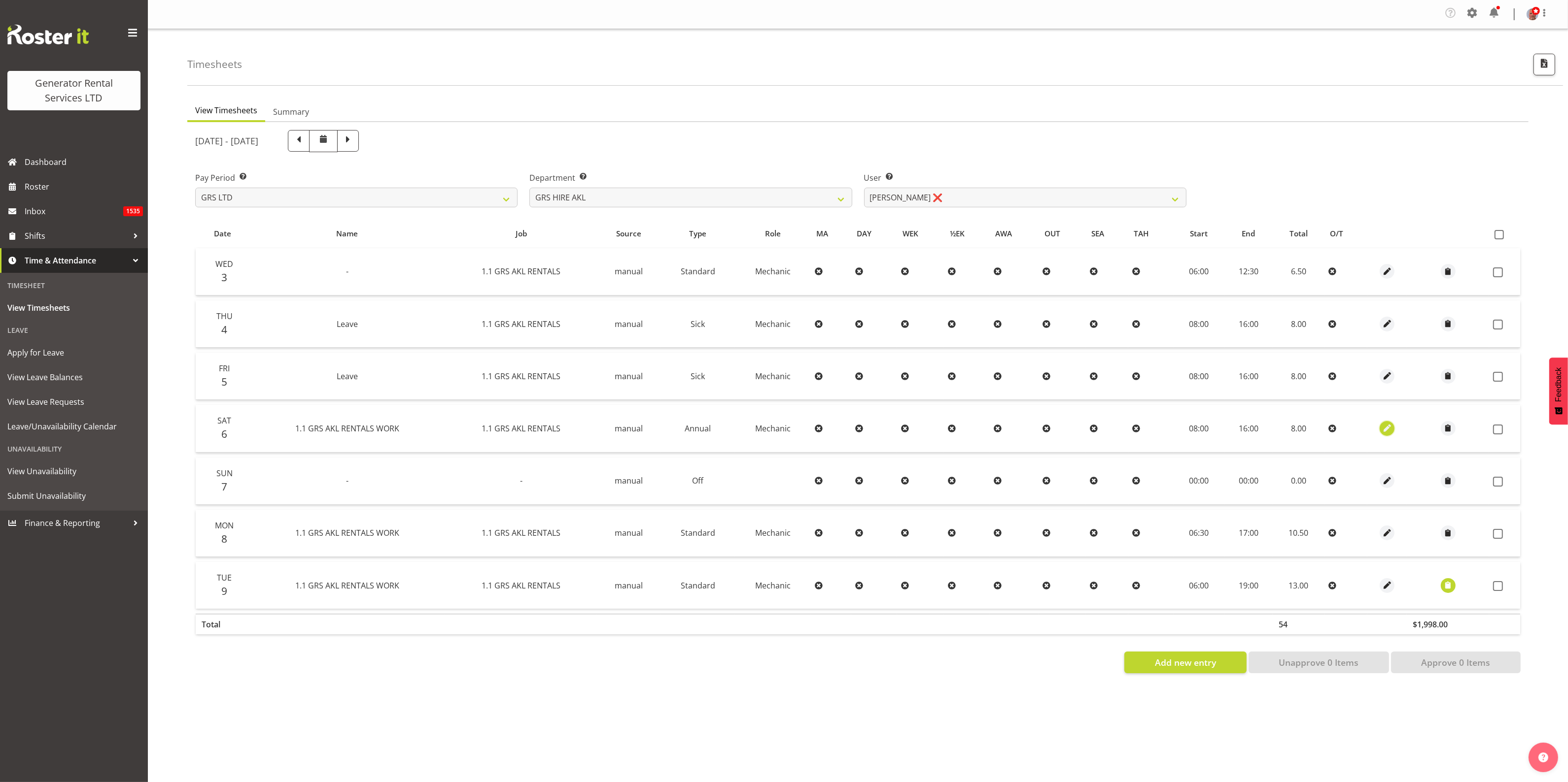
click at [1388, 428] on span "button" at bounding box center [1387, 428] width 12 height 12
select select "24"
select select "Annual"
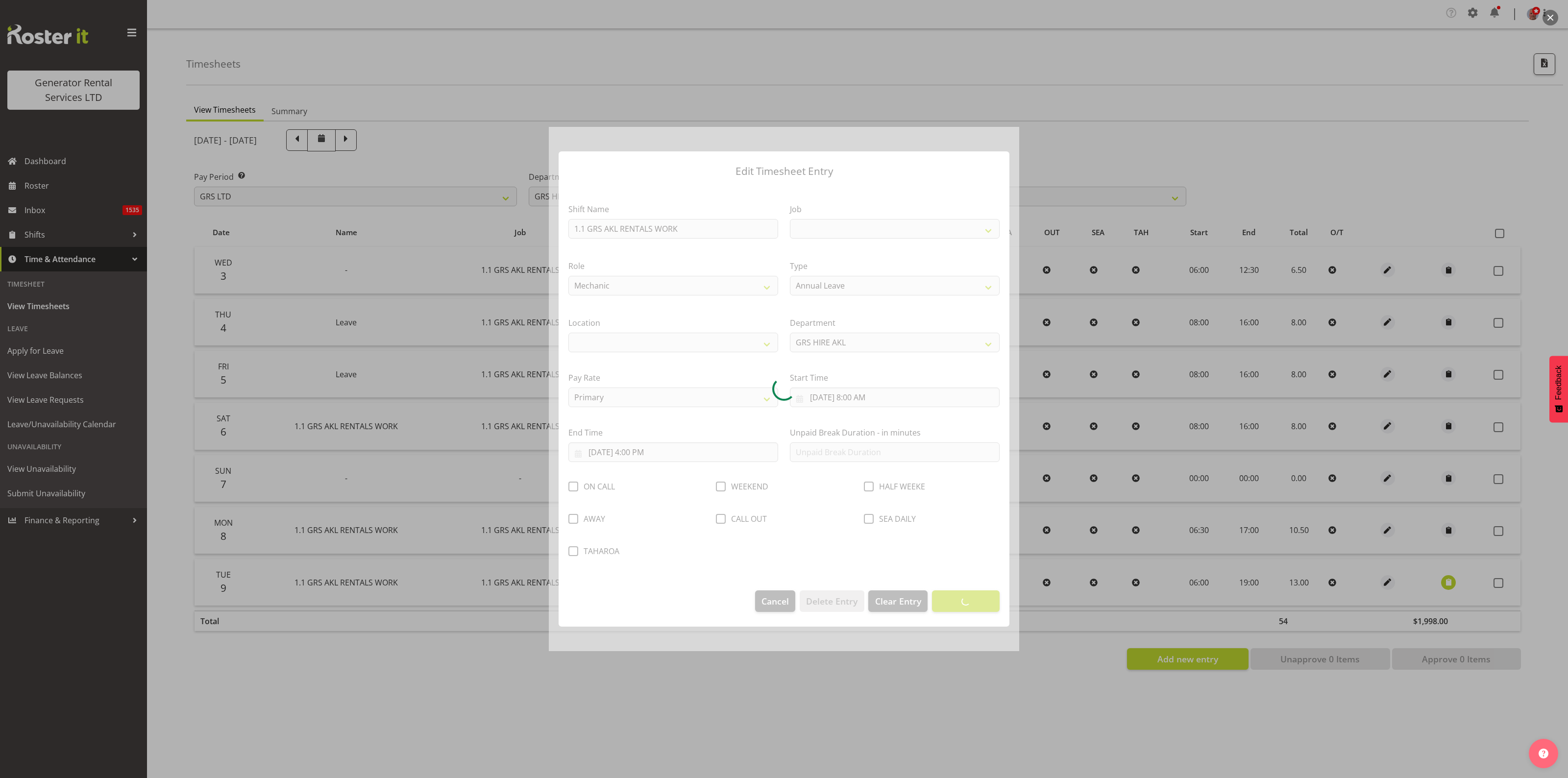
select select
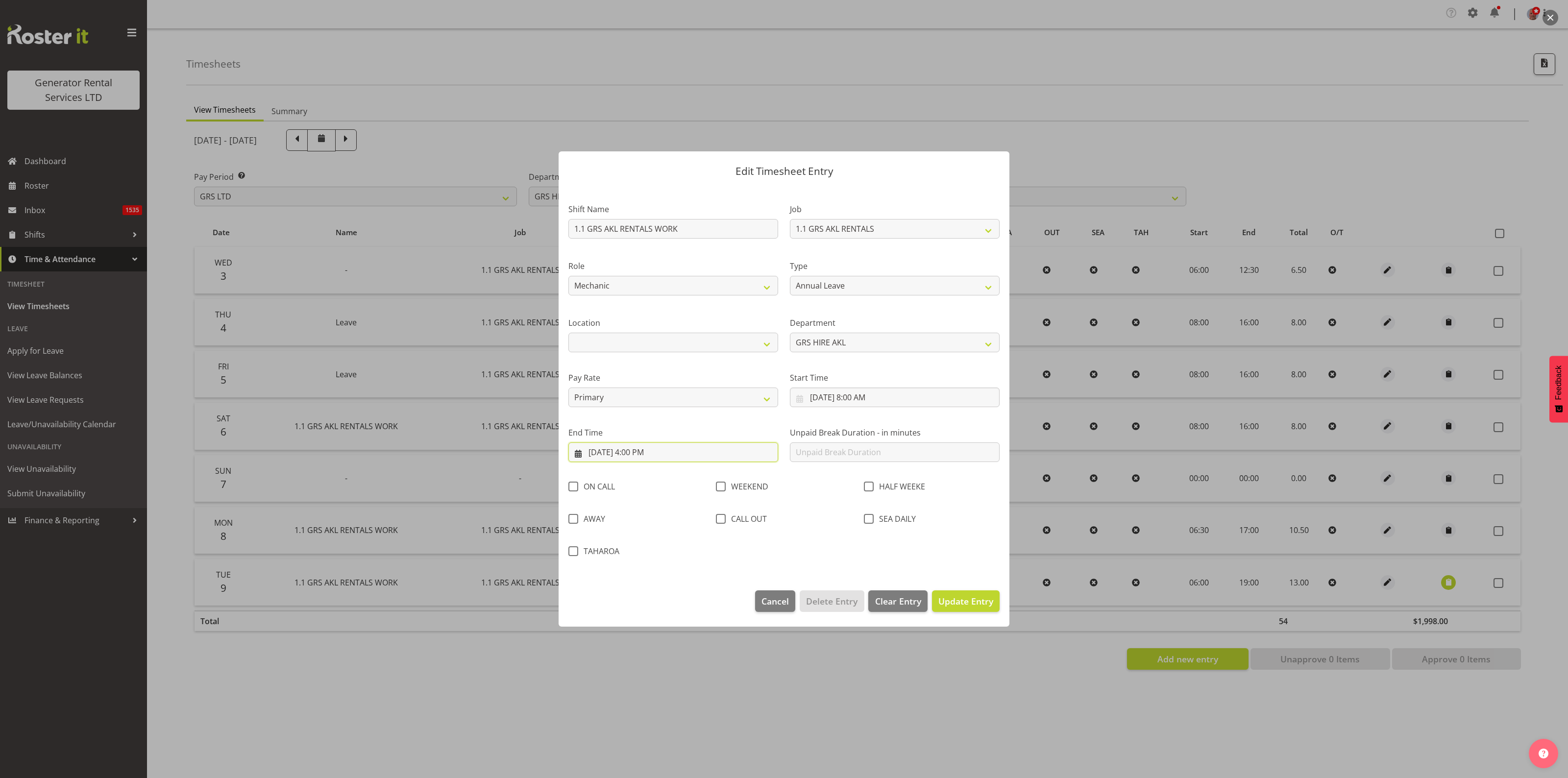
click at [671, 454] on input "[DATE] 4:00 PM" at bounding box center [673, 452] width 210 height 19
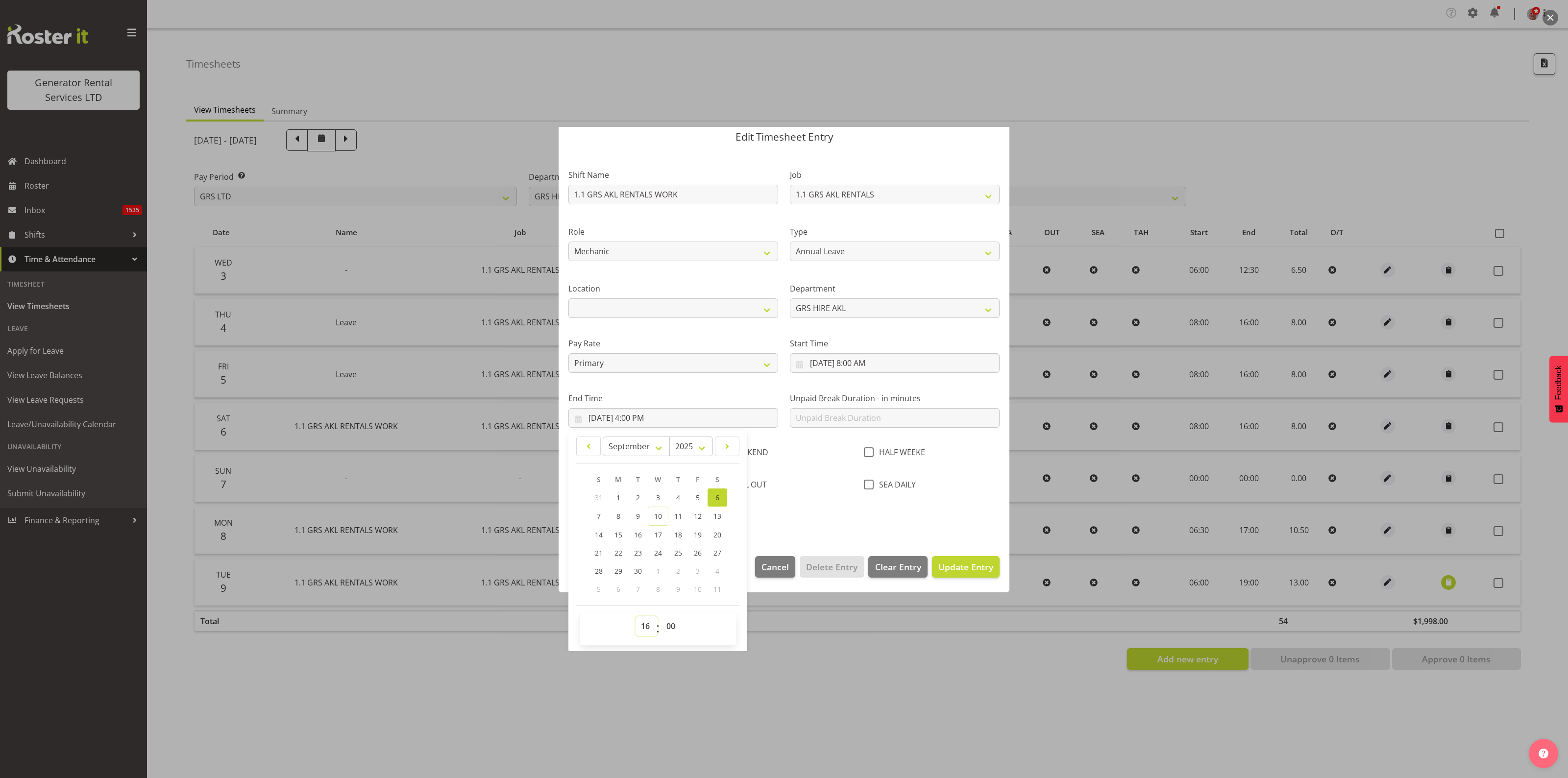
click at [643, 625] on select "00 01 02 03 04 05 06 07 08 09 10 11 12 13 14 15 16 17 18 19 20 21 22 23" at bounding box center [646, 626] width 22 height 19
click at [646, 627] on select "00 01 02 03 04 05 06 07 08 09 10 11 12 13 14 15 16 17 18 19 20 21 22 23" at bounding box center [646, 626] width 22 height 19
select select "15"
click at [635, 617] on select "00 01 02 03 04 05 06 07 08 09 10 11 12 13 14 15 16 17 18 19 20 21 22 23" at bounding box center [646, 626] width 22 height 19
type input "[DATE] 3:00 PM"
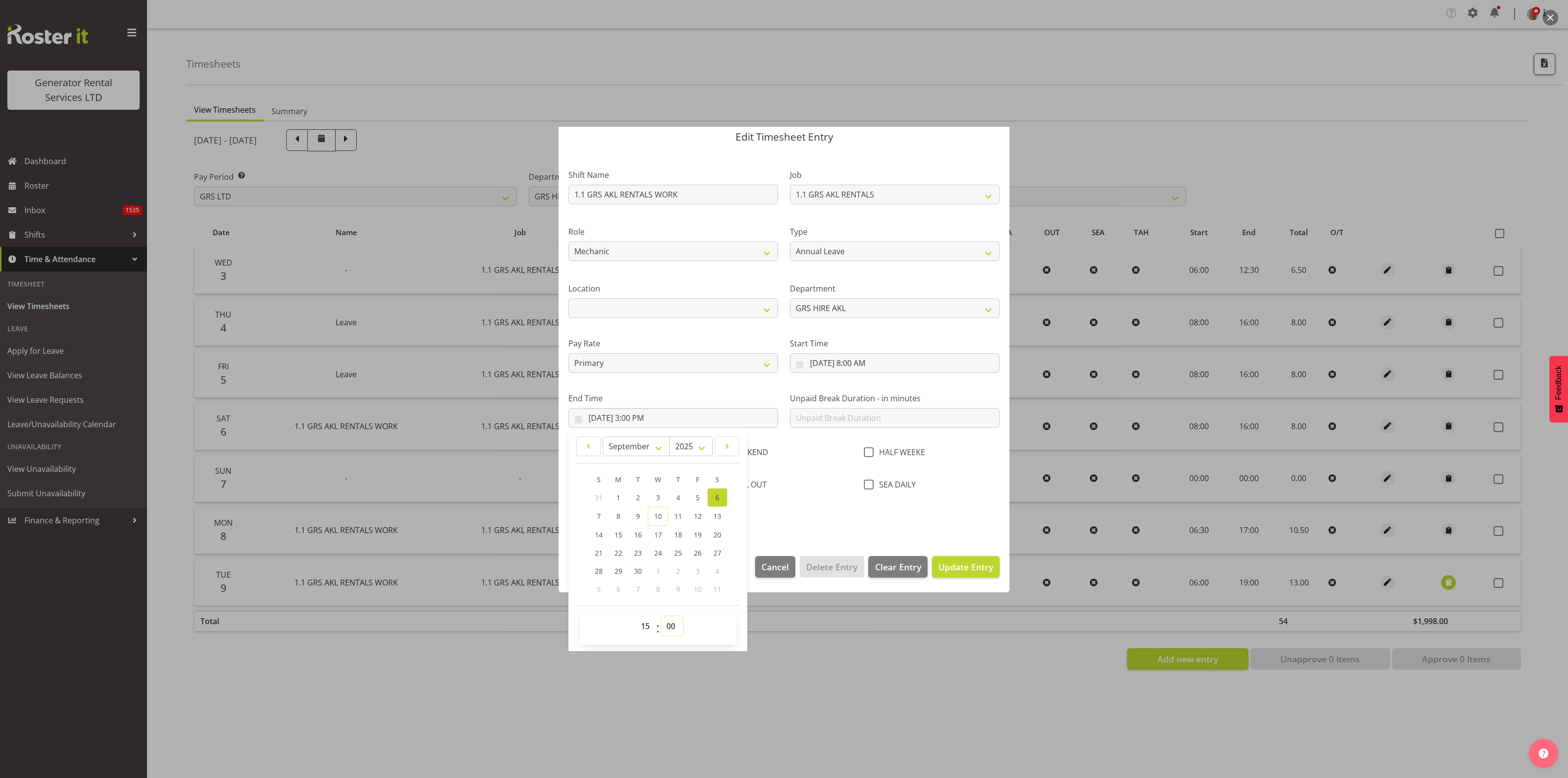
click at [670, 629] on select "00 01 02 03 04 05 06 07 08 09 10 11 12 13 14 15 16 17 18 19 20 21 22 23 24 25 2…" at bounding box center [672, 626] width 22 height 19
select select "30"
click at [661, 617] on select "00 01 02 03 04 05 06 07 08 09 10 11 12 13 14 15 16 17 18 19 20 21 22 23 24 25 2…" at bounding box center [672, 626] width 22 height 19
type input "[DATE] 3:30 PM"
click at [946, 569] on span "Update Entry" at bounding box center [966, 567] width 55 height 12
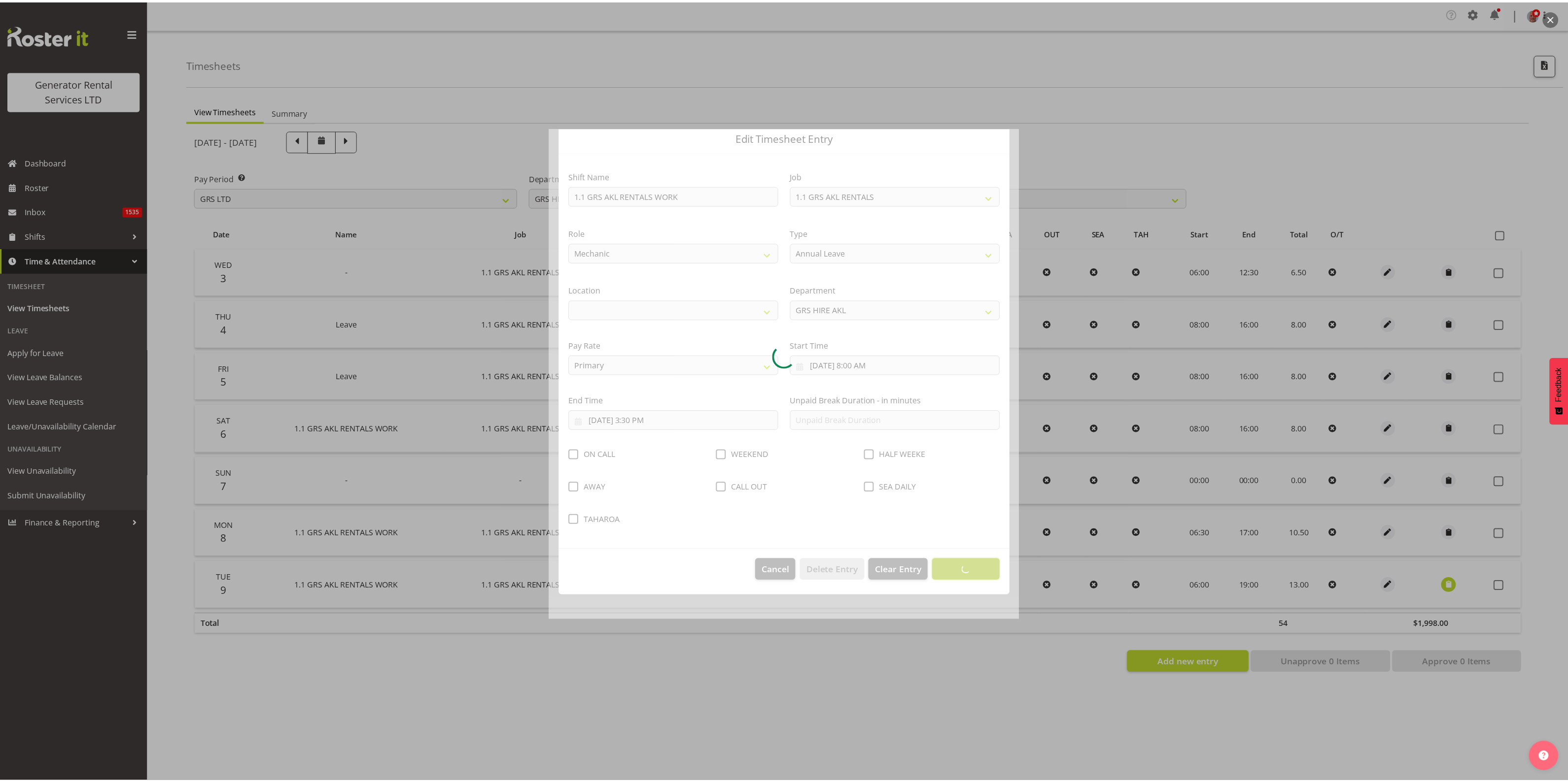
scroll to position [0, 0]
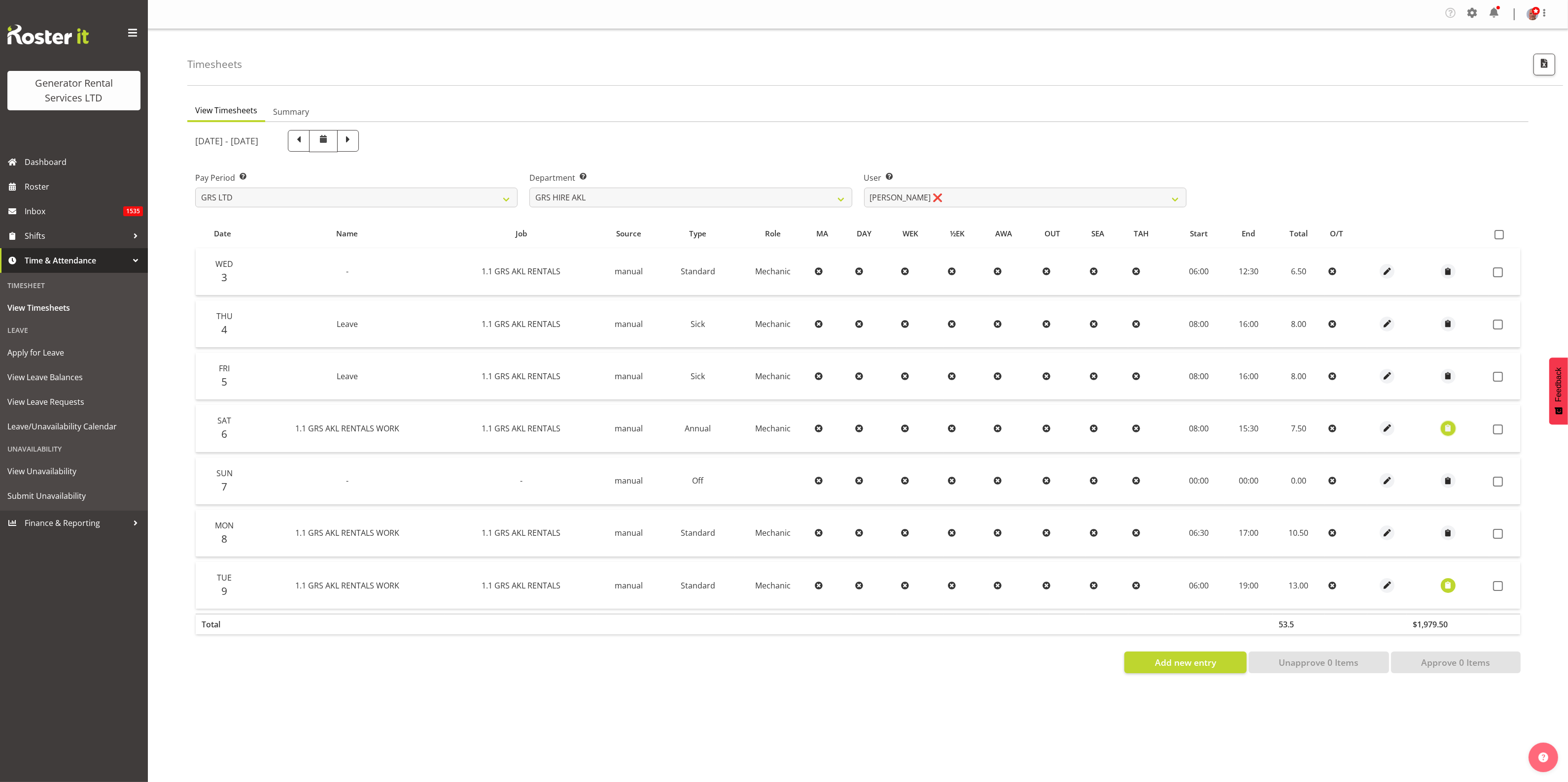
click at [1442, 431] on span "button" at bounding box center [1447, 428] width 12 height 12
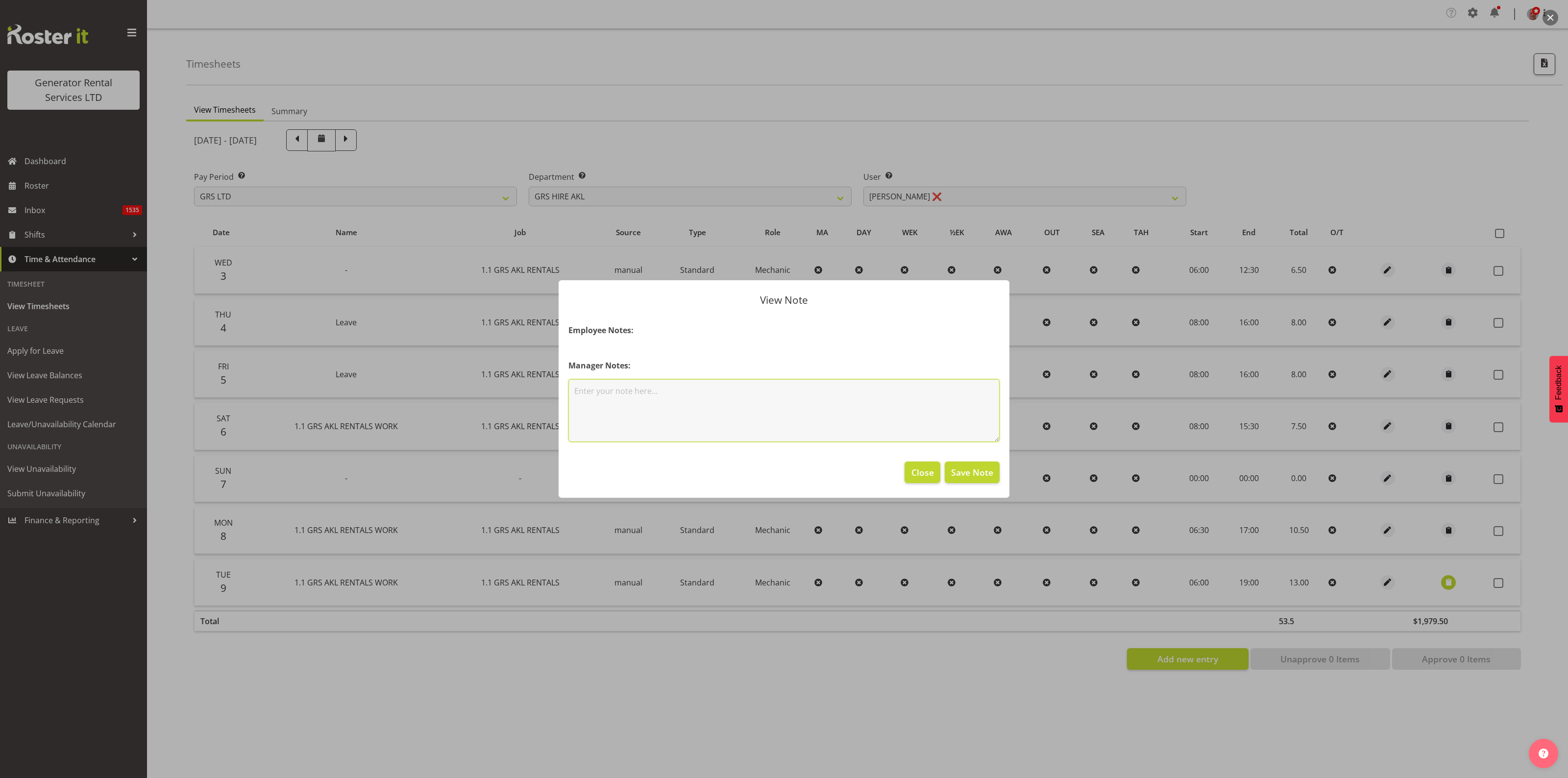
drag, startPoint x: 640, startPoint y: 396, endPoint x: 645, endPoint y: 391, distance: 7.1
click at [640, 396] on textarea at bounding box center [784, 410] width 431 height 63
type textarea "This is a top up - 3.5hrs for Wed 3rd, 2hrs Thurs 4th & 2hrs Fri 5th"
click at [971, 473] on span "Save Note" at bounding box center [972, 472] width 42 height 13
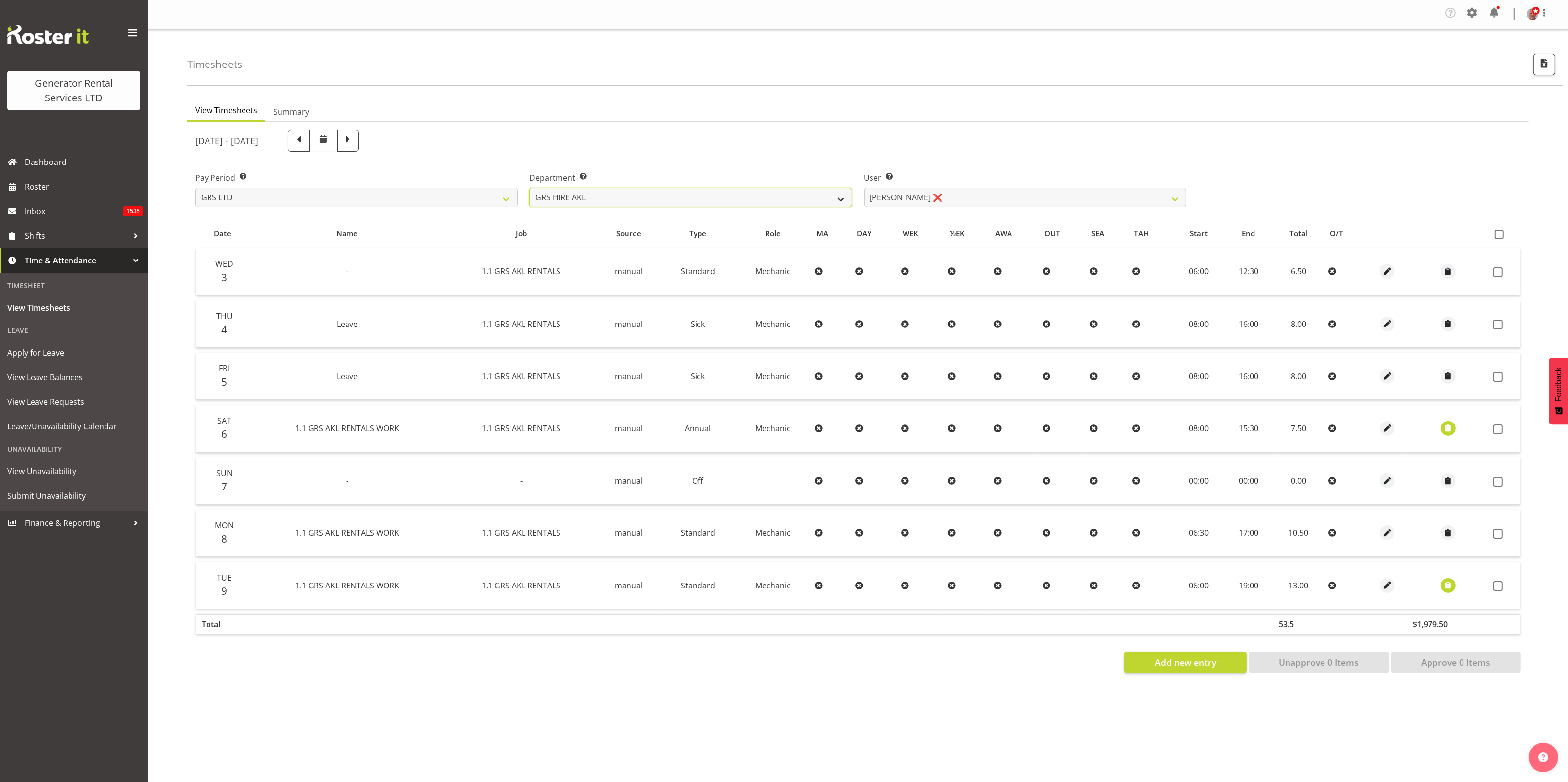
click at [598, 193] on select "GRS ADMIN AKL GRS ADMIN TGA GRS ENGINEERING AKL GRS HIRE AKL GRS HIRE HST GRS H…" at bounding box center [691, 198] width 322 height 20
select select "21"
click at [530, 188] on select "GRS ADMIN AKL GRS ADMIN TGA GRS ENGINEERING AKL GRS HIRE AKL GRS HIRE HST GRS H…" at bounding box center [691, 198] width 322 height 20
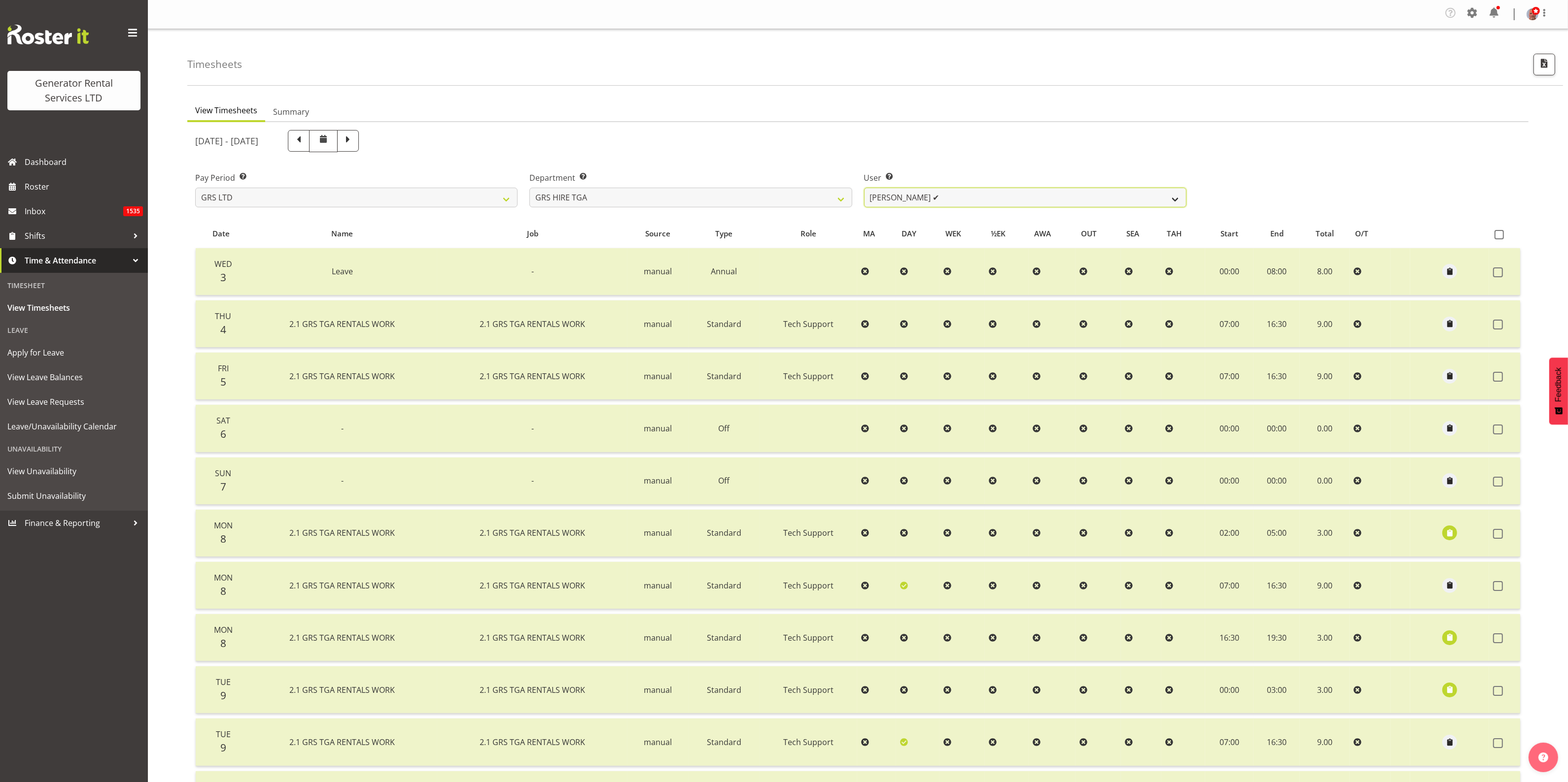
click at [964, 197] on select "[PERSON_NAME] ✔ [PERSON_NAME] ✔ [PERSON_NAME] ✔ [PERSON_NAME] ✔ [PERSON_NAME] ✔" at bounding box center [1025, 198] width 322 height 20
select select "195"
click at [864, 188] on select "[PERSON_NAME] ✔ [PERSON_NAME] ✔ [PERSON_NAME] ✔ [PERSON_NAME] ✔ [PERSON_NAME] ✔" at bounding box center [1025, 198] width 322 height 20
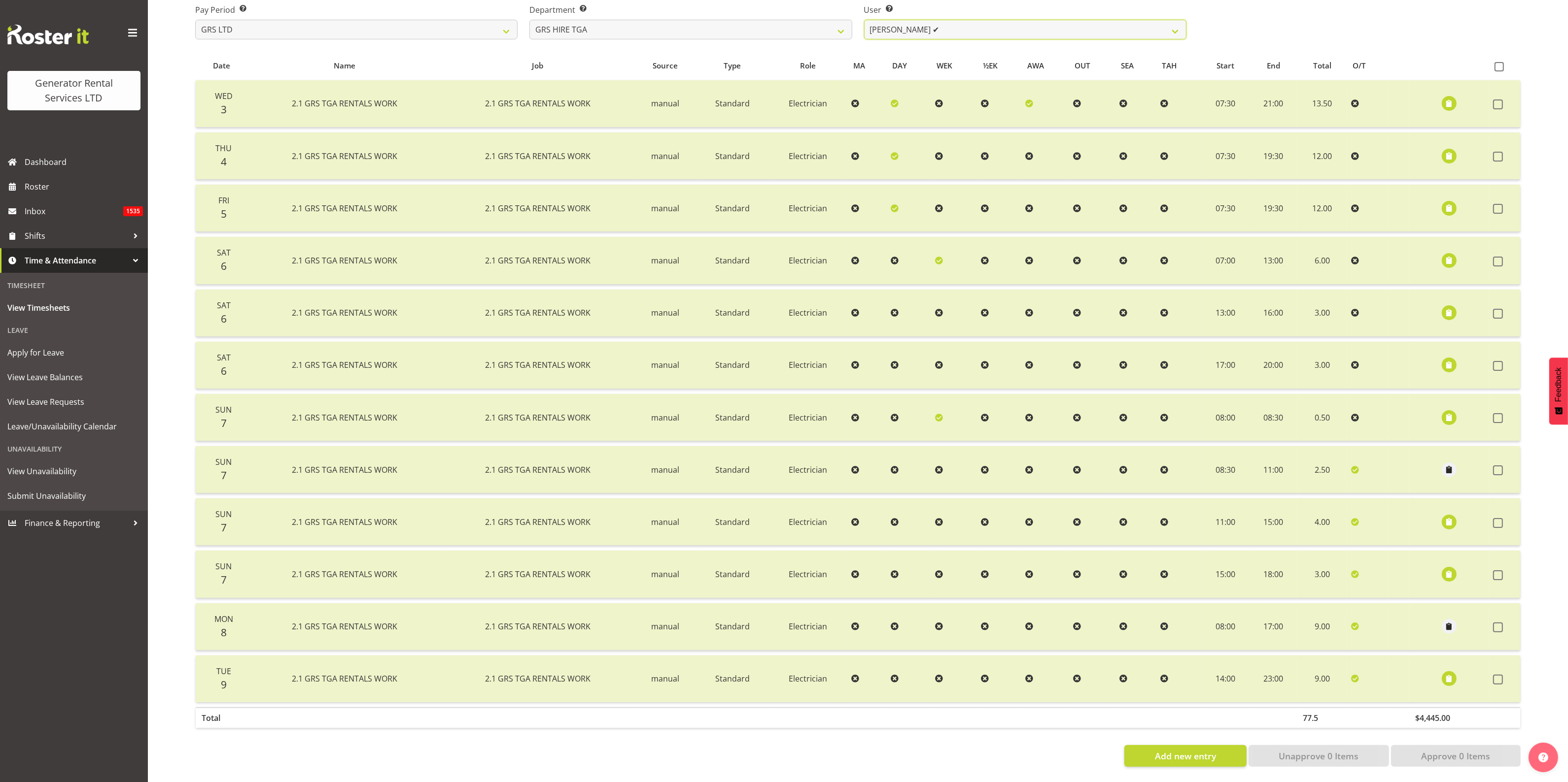
scroll to position [178, 0]
click at [1450, 412] on span "button" at bounding box center [1449, 417] width 12 height 12
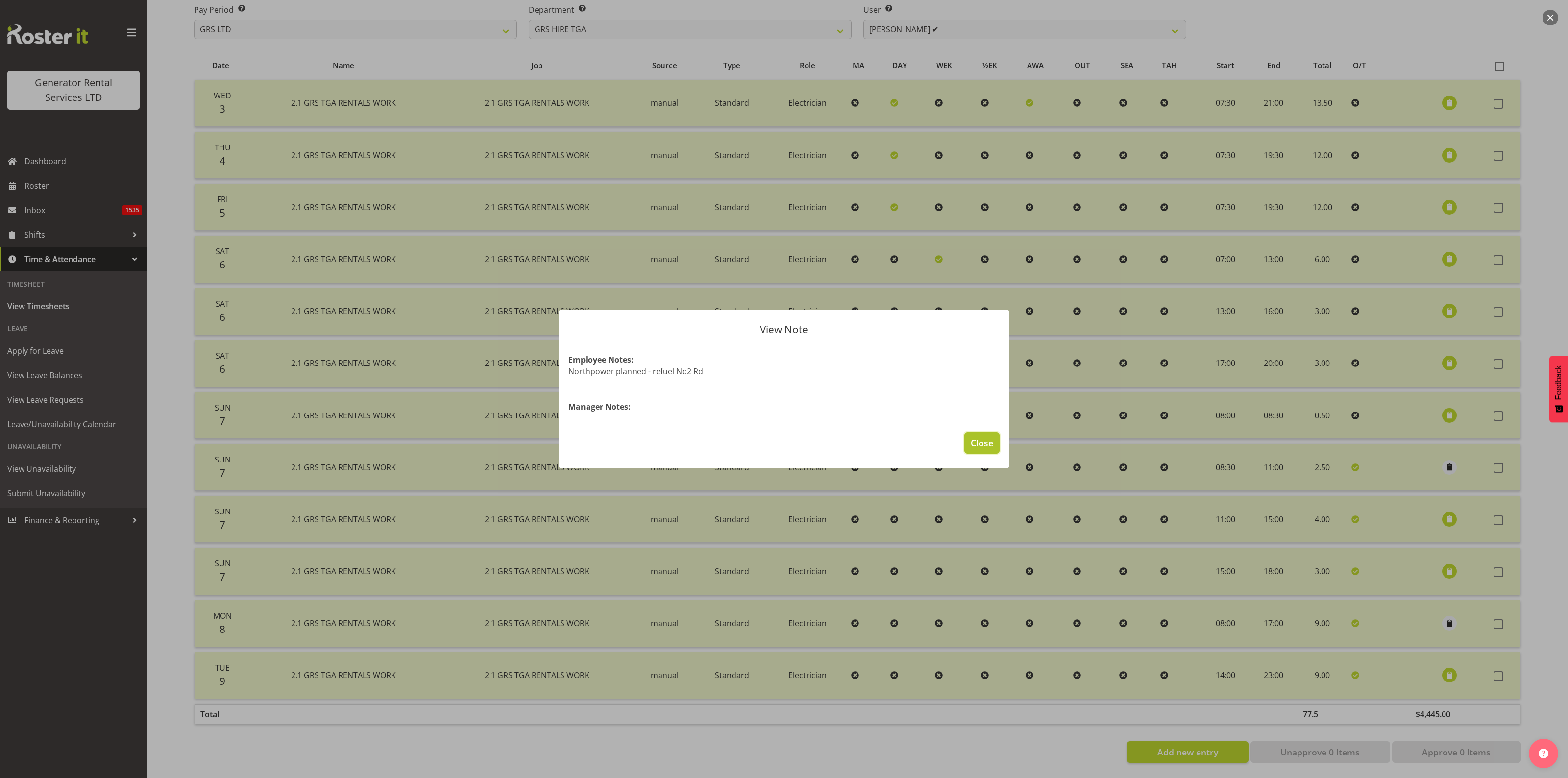
click at [981, 444] on span "Close" at bounding box center [982, 443] width 23 height 13
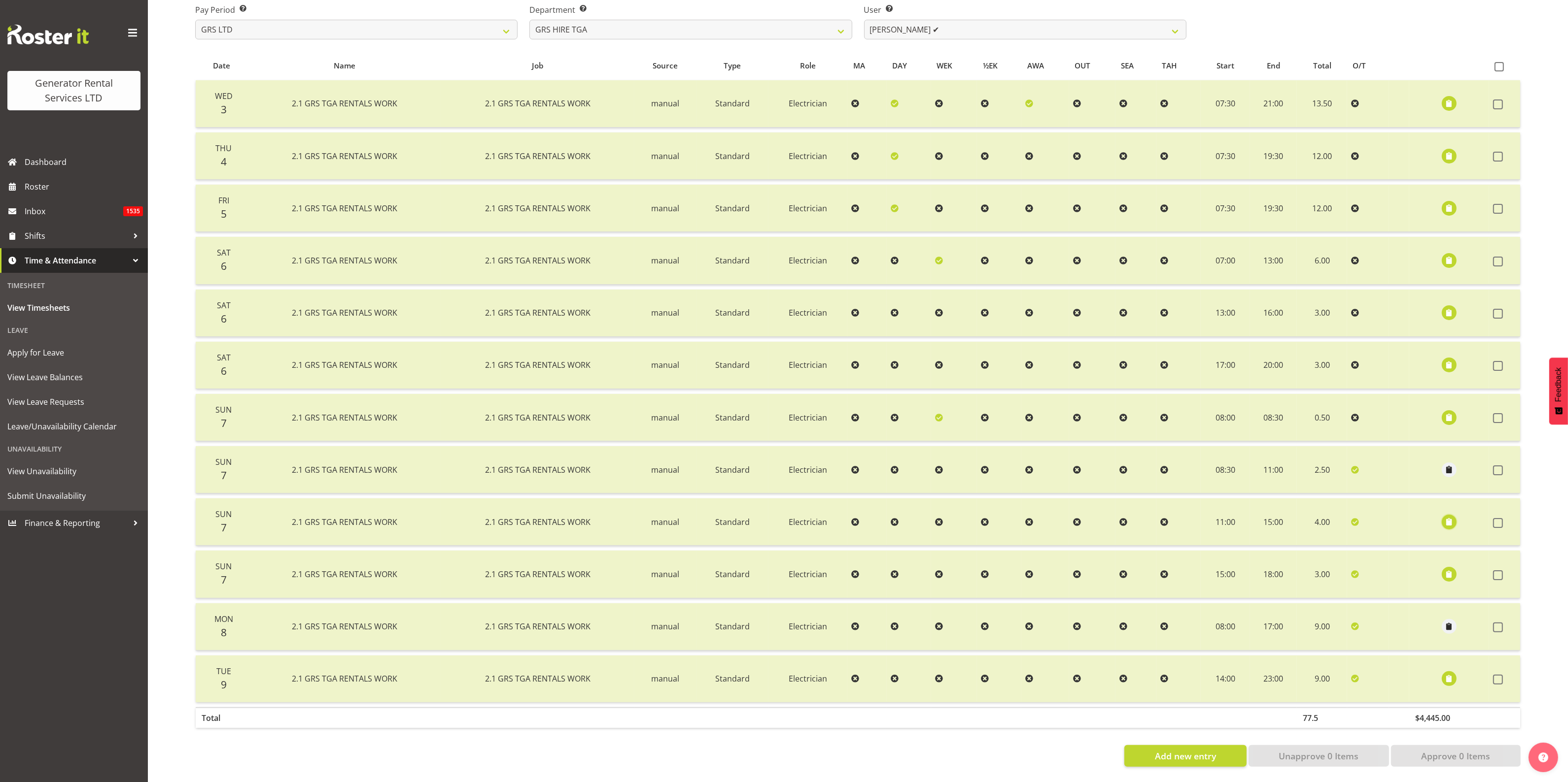
click at [1447, 516] on span "button" at bounding box center [1449, 522] width 12 height 12
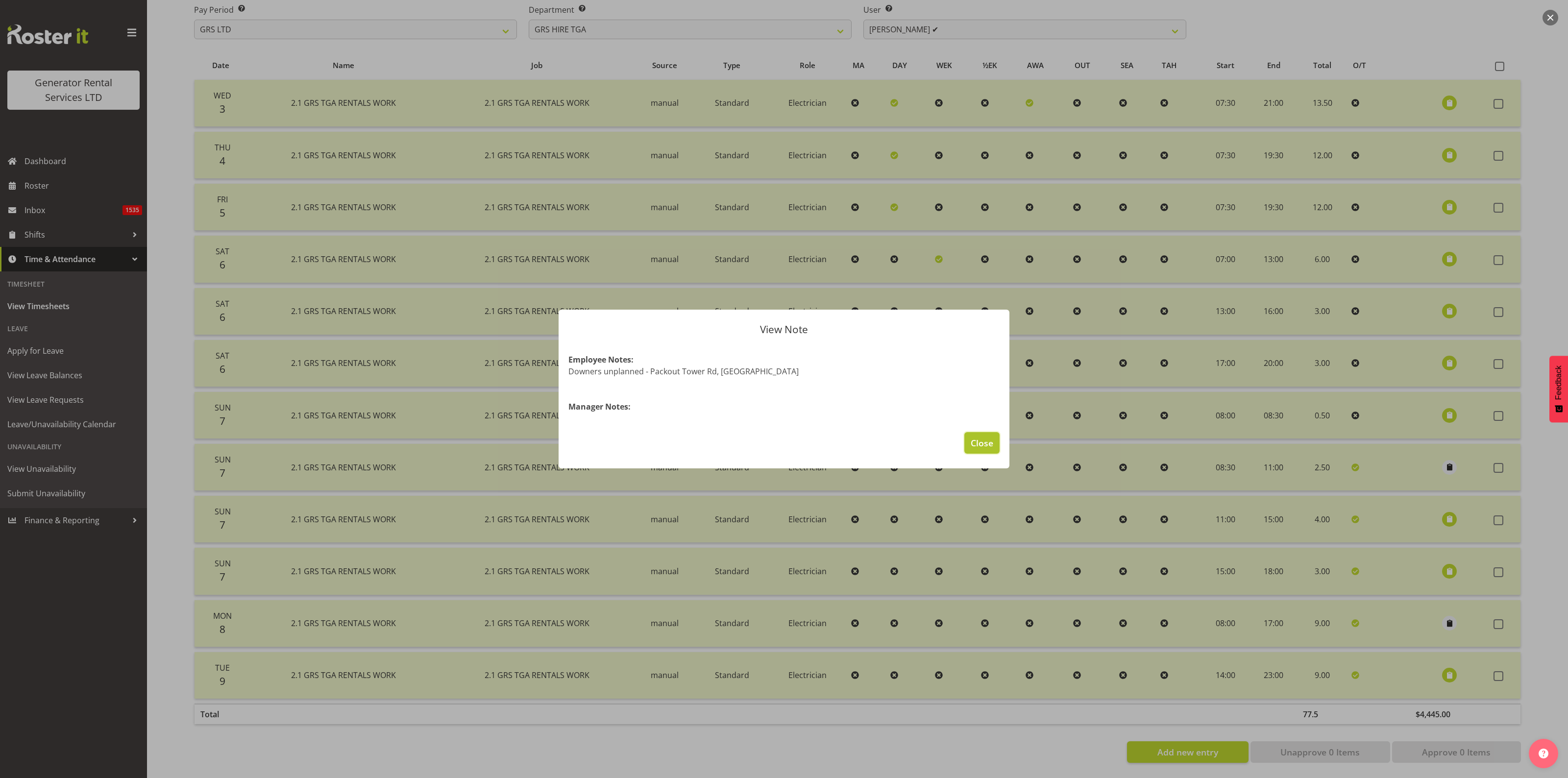
click at [981, 443] on span "Close" at bounding box center [982, 443] width 23 height 13
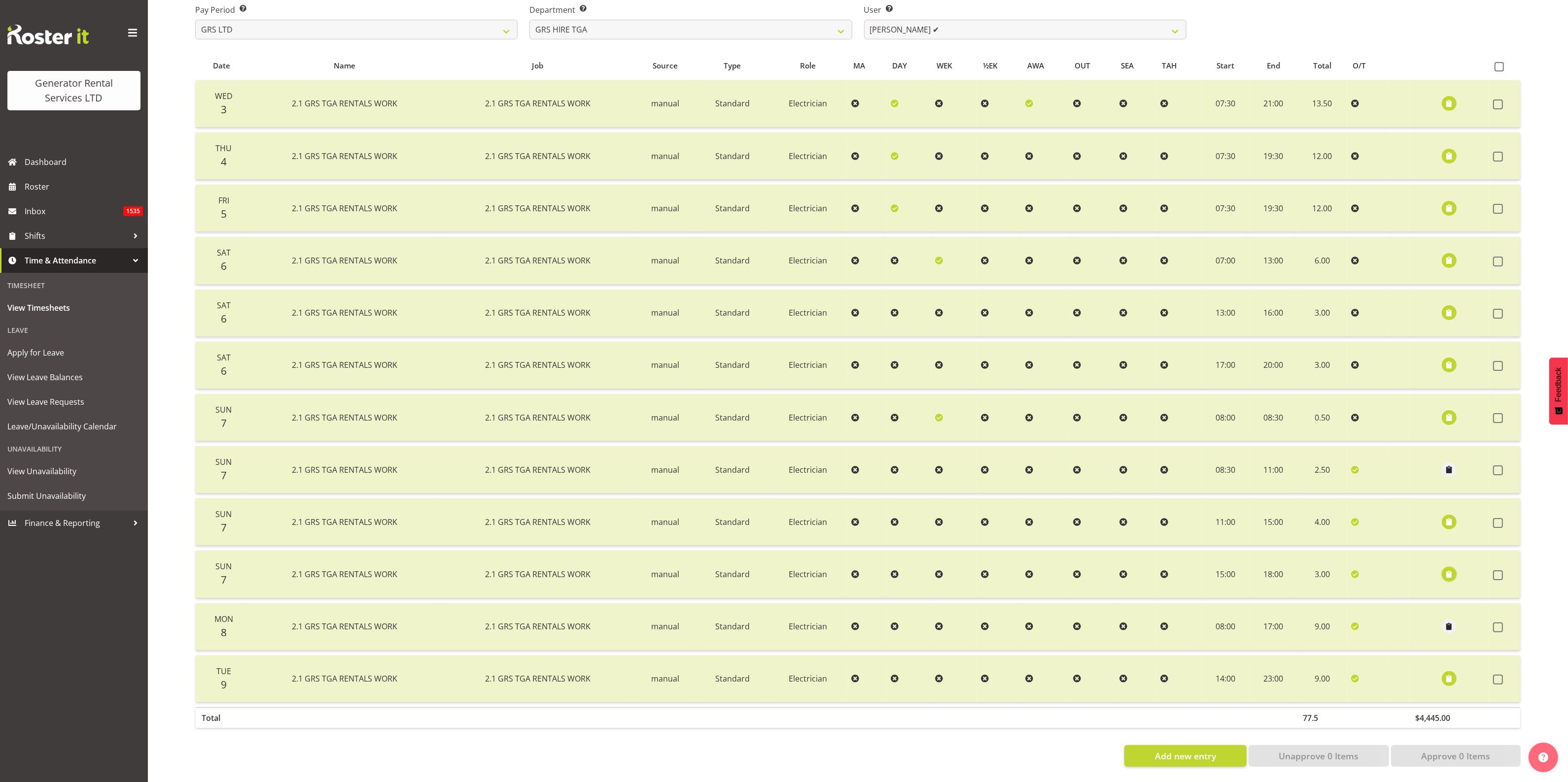
click at [1444, 569] on span "button" at bounding box center [1449, 575] width 12 height 12
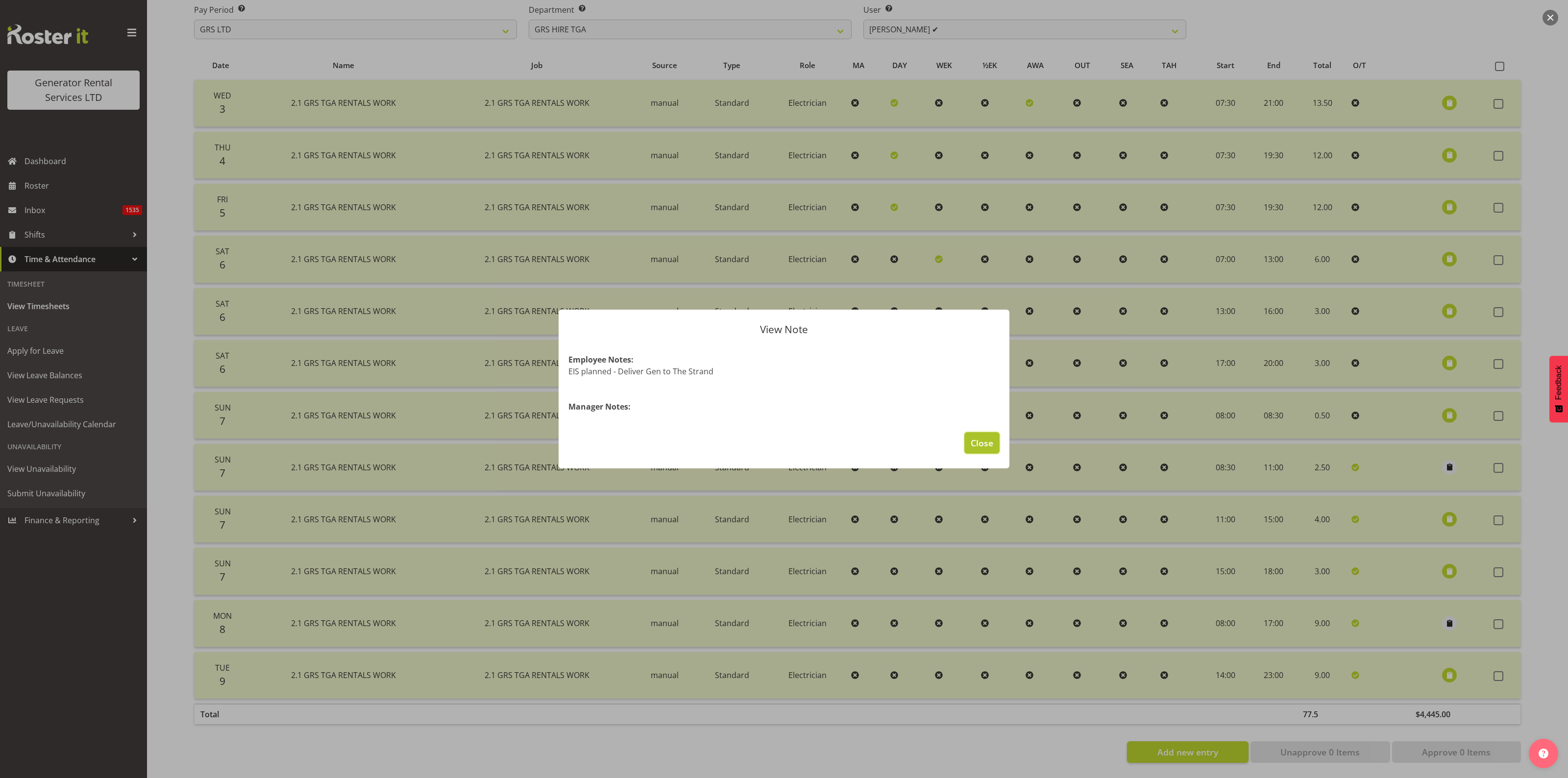
click at [985, 443] on span "Close" at bounding box center [982, 443] width 23 height 13
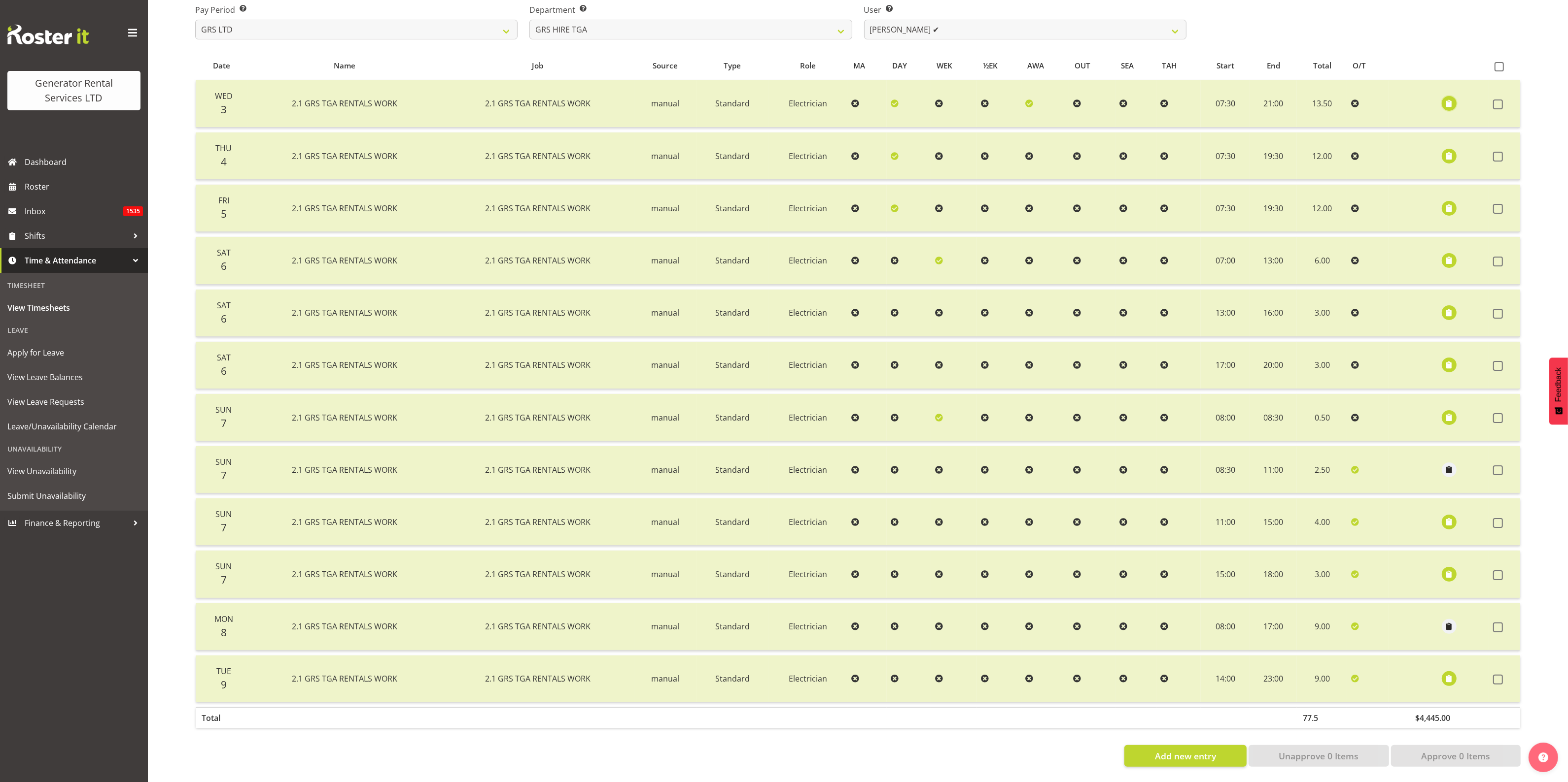
click at [1448, 98] on span "button" at bounding box center [1449, 103] width 12 height 12
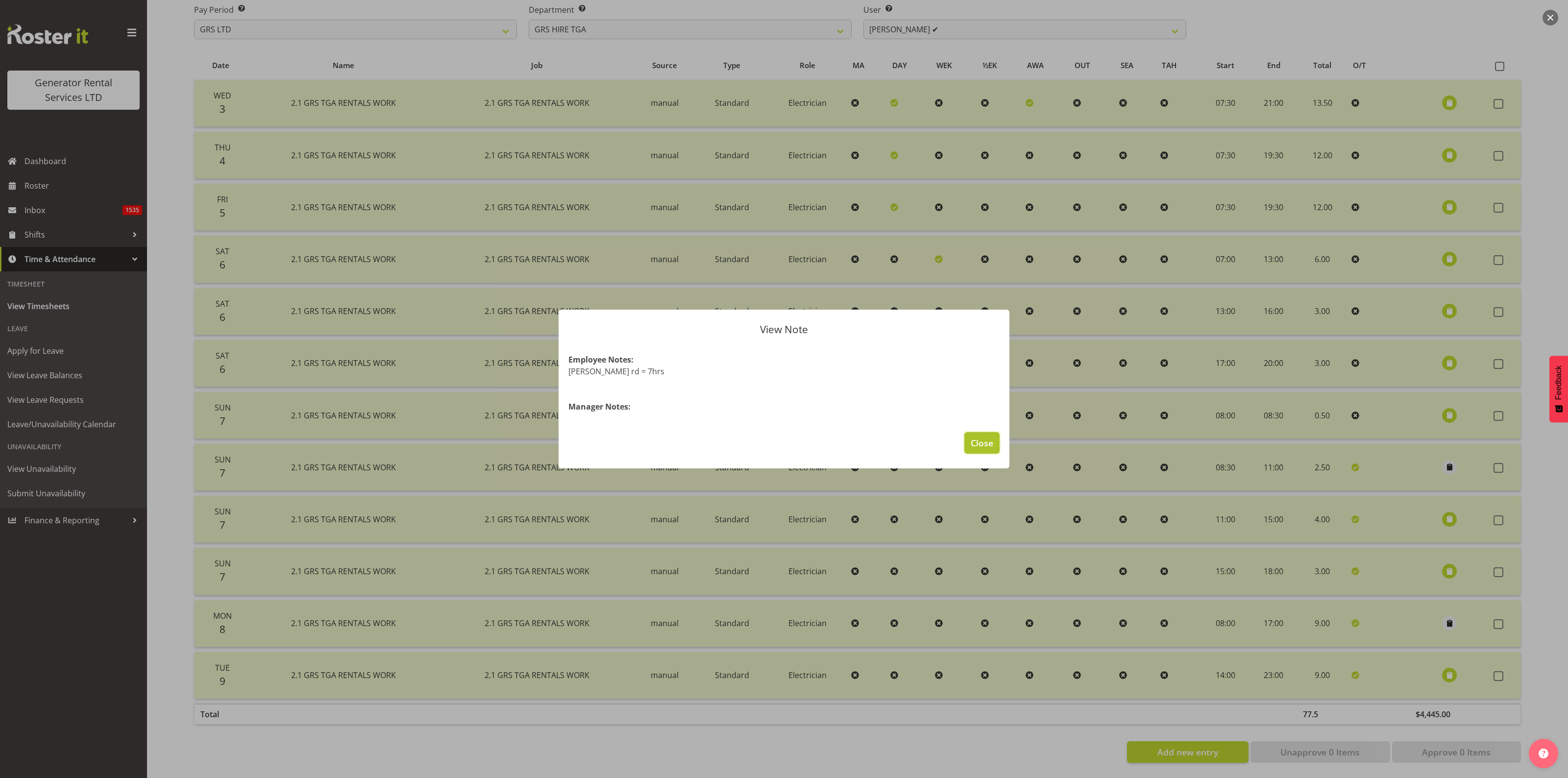
click at [984, 439] on span "Close" at bounding box center [982, 443] width 23 height 13
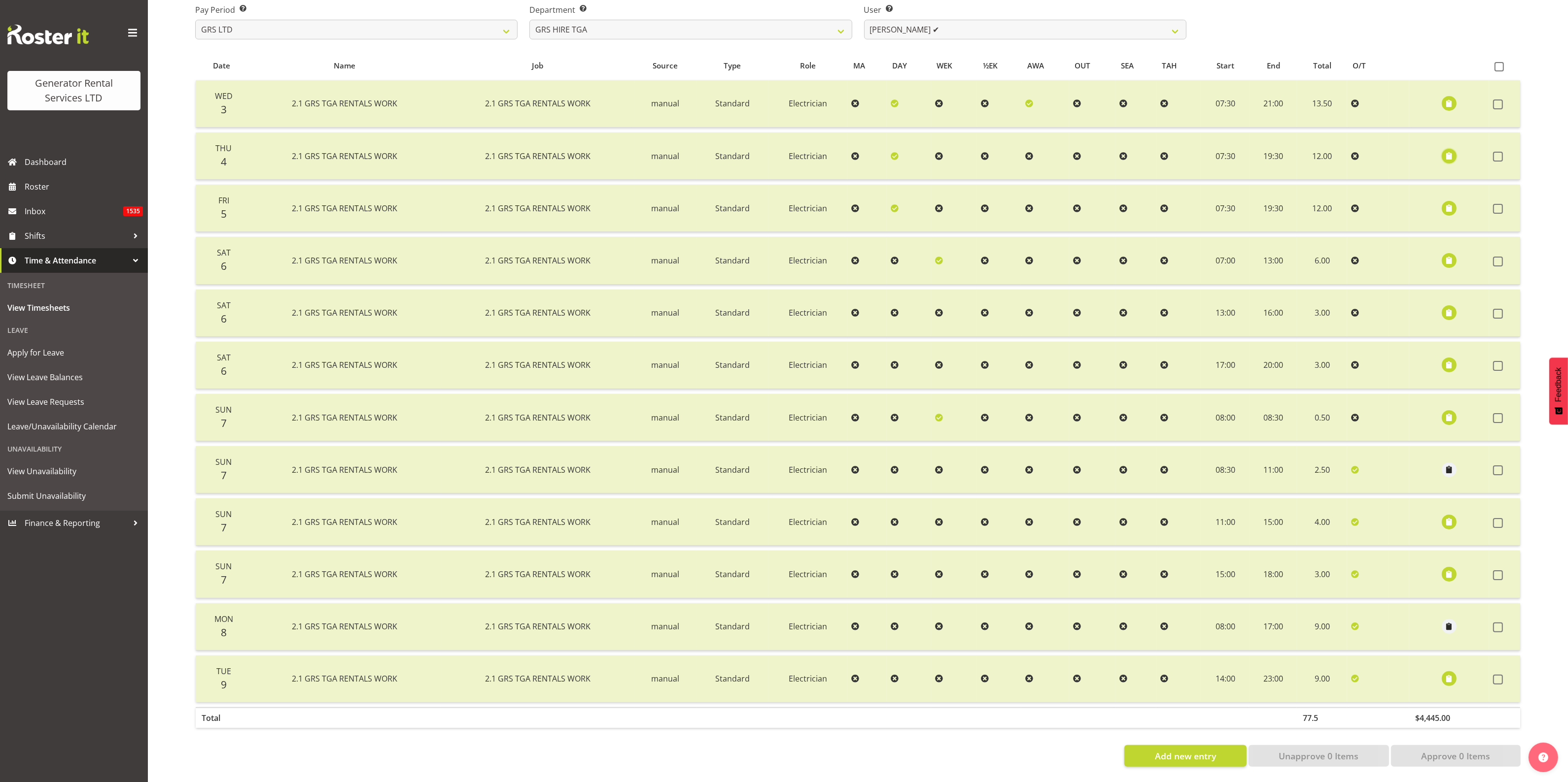
click at [1450, 151] on span "button" at bounding box center [1449, 156] width 12 height 12
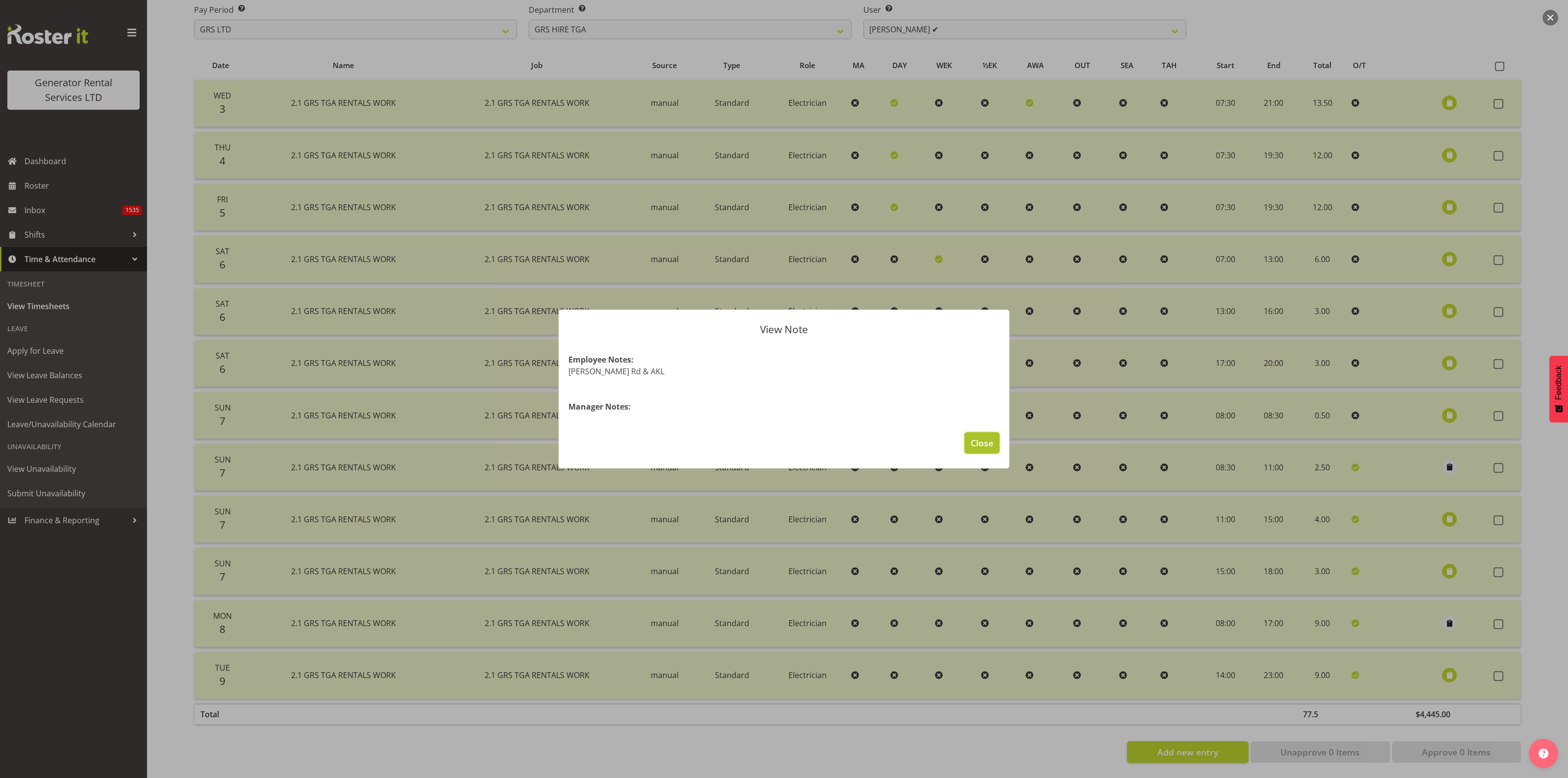
click at [983, 440] on span "Close" at bounding box center [982, 443] width 23 height 13
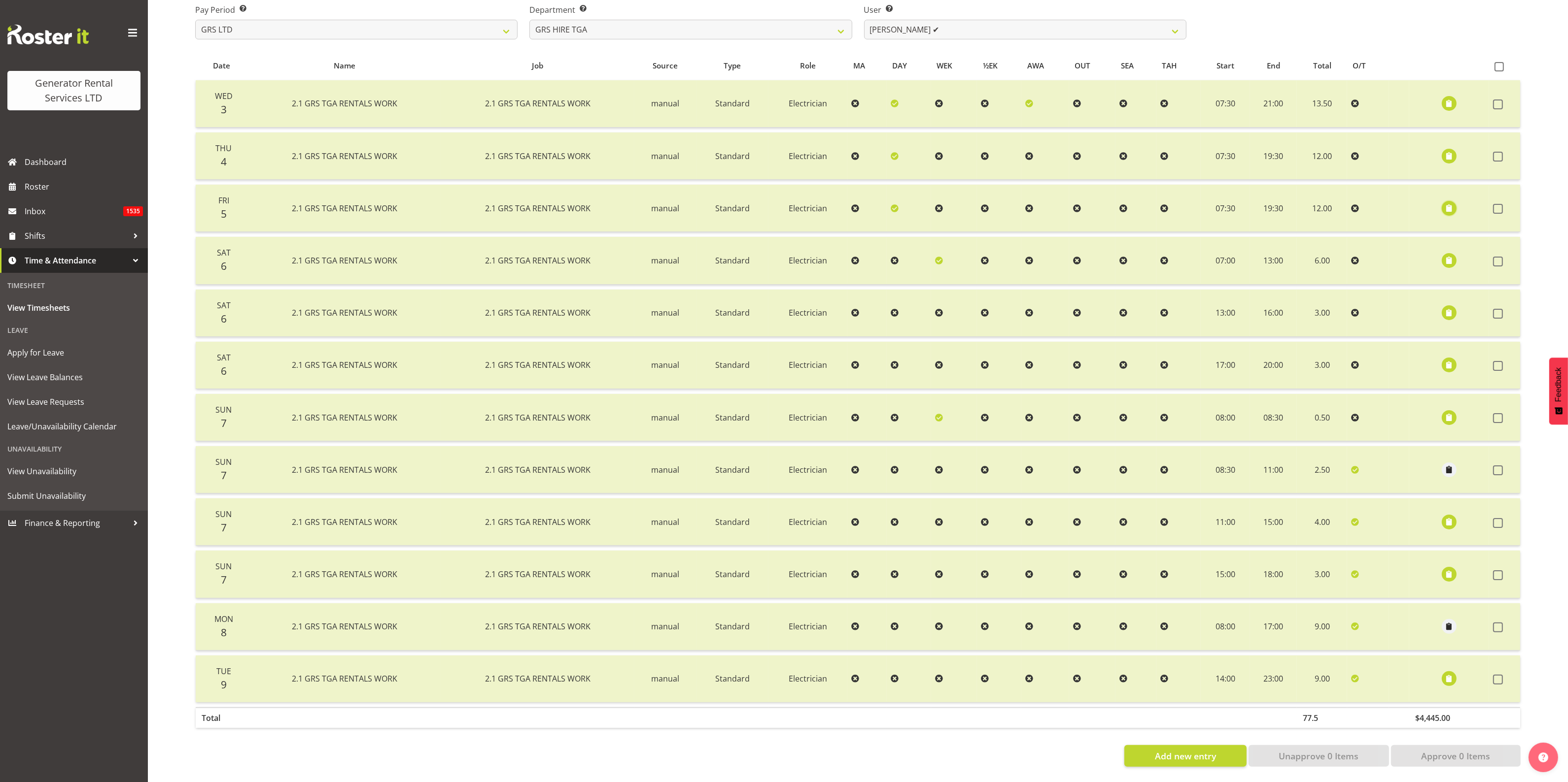
click at [1447, 203] on span "button" at bounding box center [1449, 208] width 12 height 12
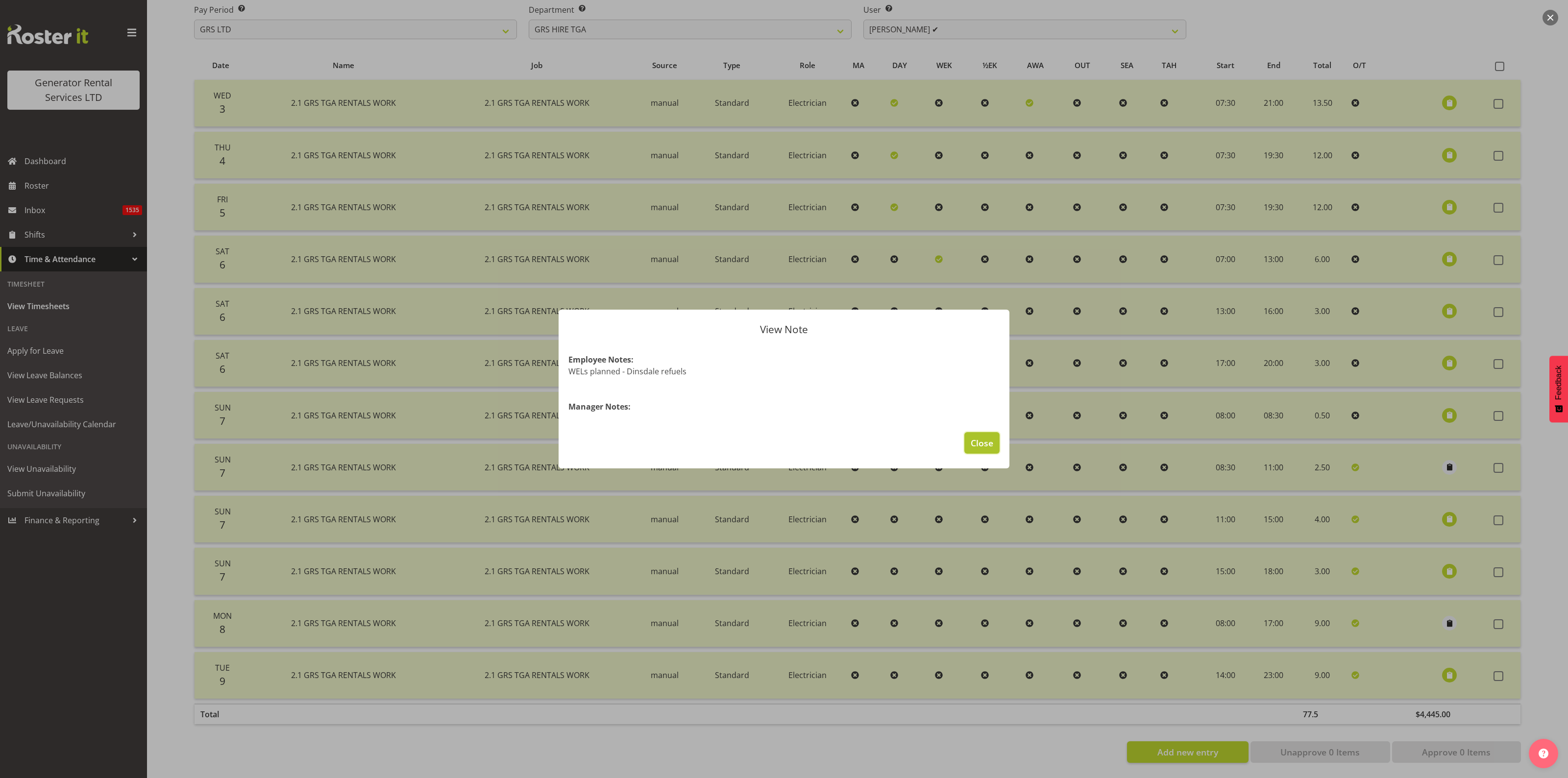
click at [981, 441] on span "Close" at bounding box center [982, 443] width 23 height 13
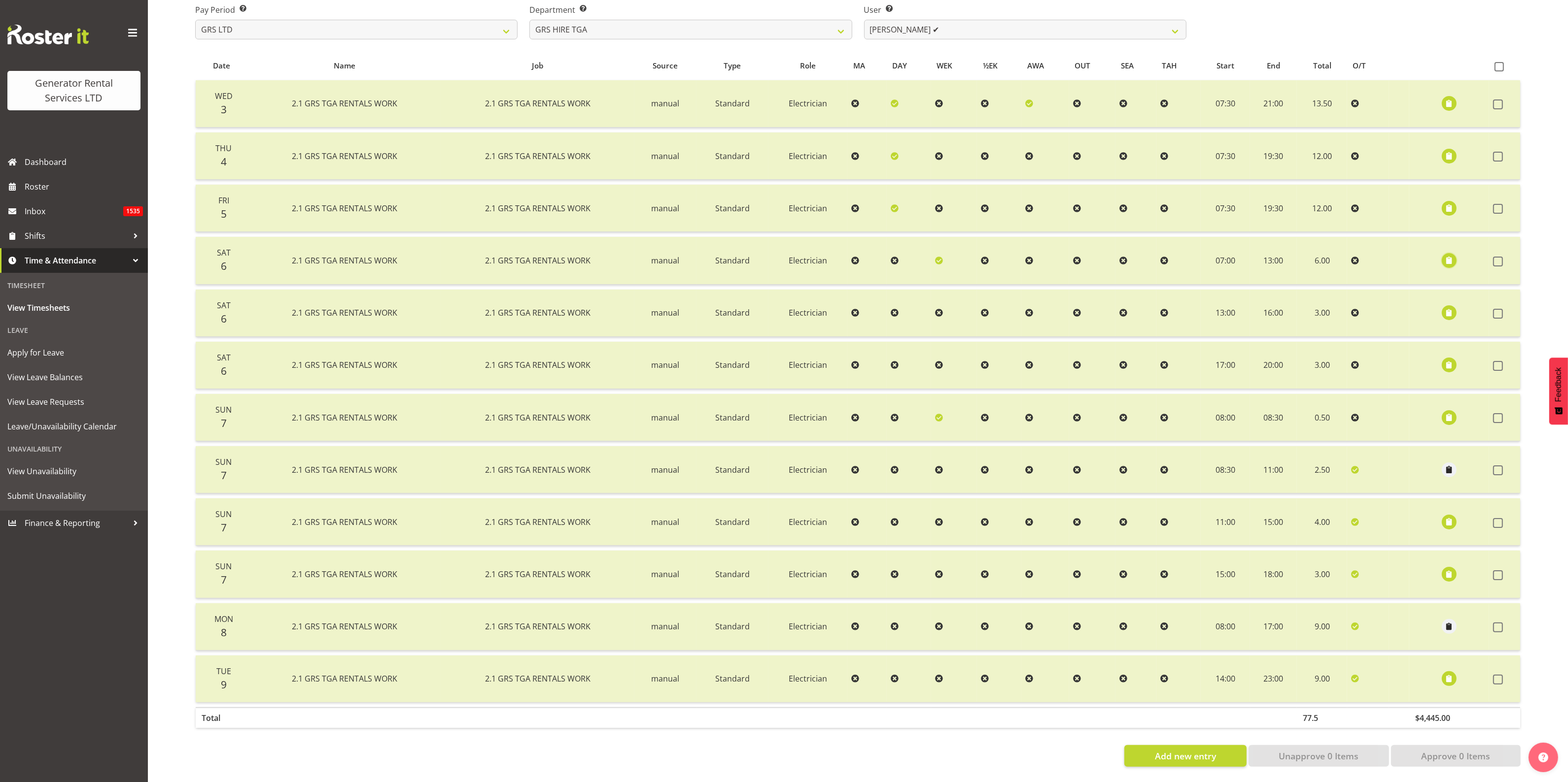
click at [1444, 255] on span "button" at bounding box center [1449, 260] width 12 height 12
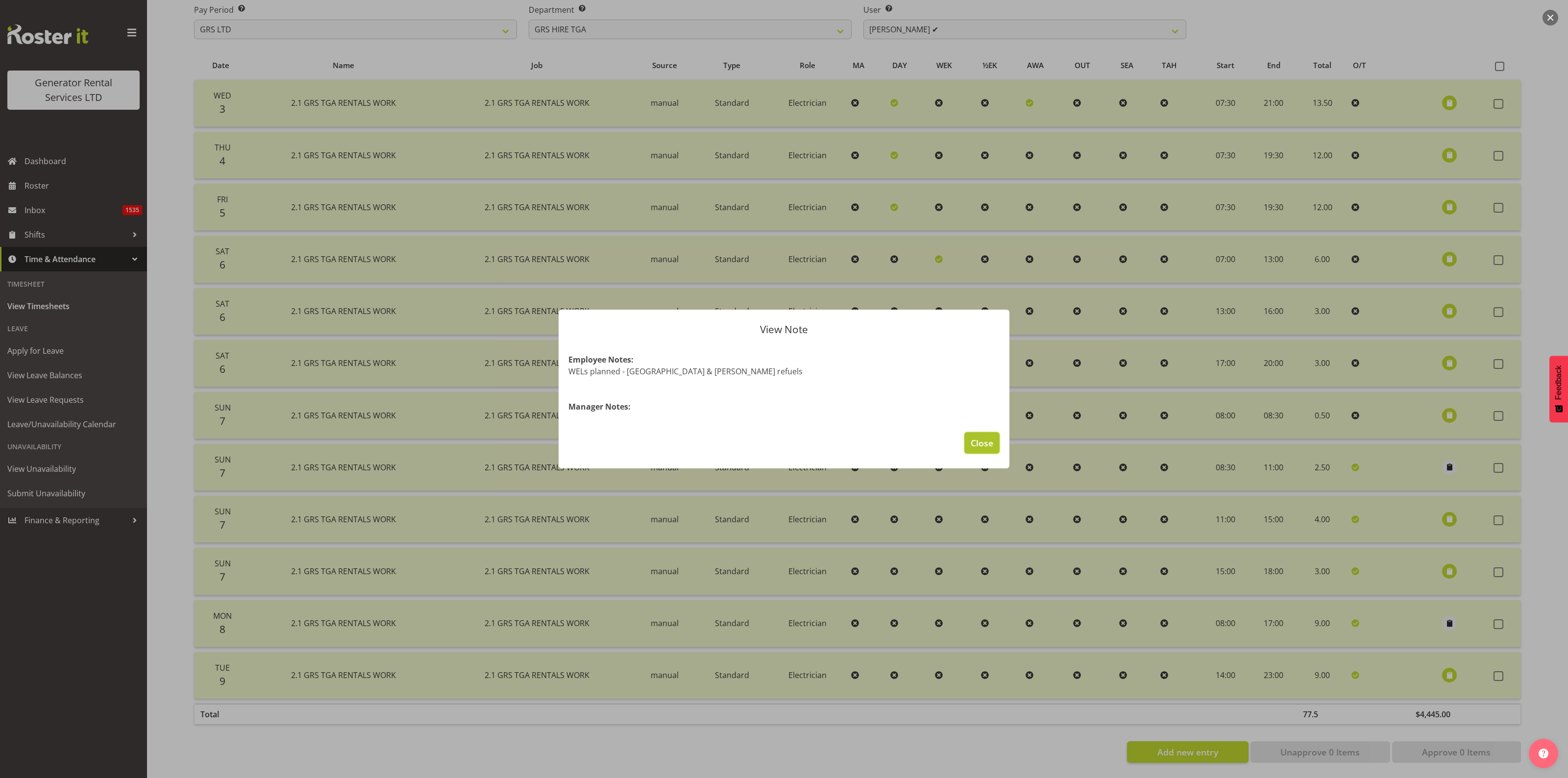
click at [984, 440] on span "Close" at bounding box center [982, 443] width 23 height 13
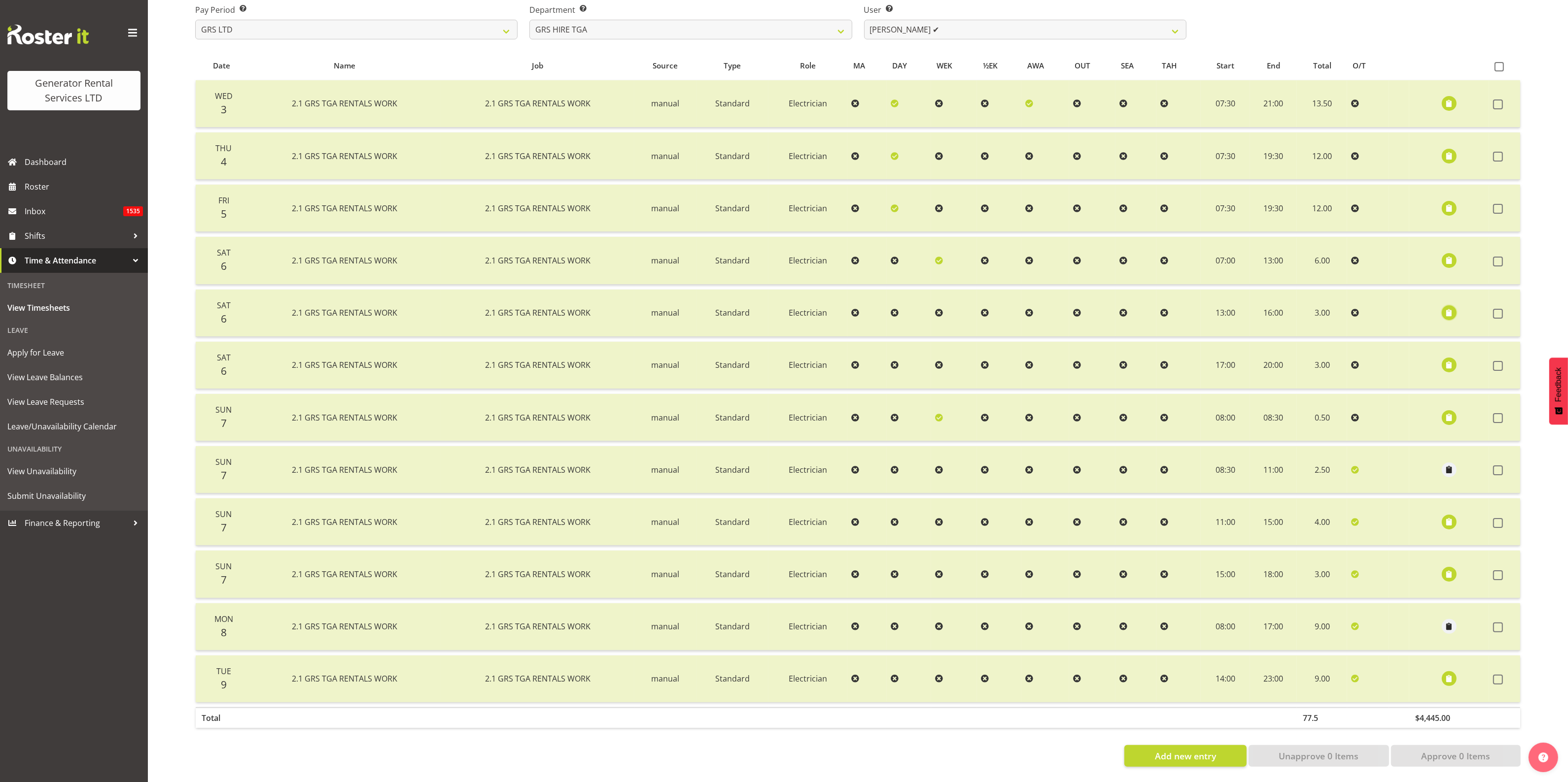
click at [1450, 307] on span "button" at bounding box center [1449, 313] width 12 height 12
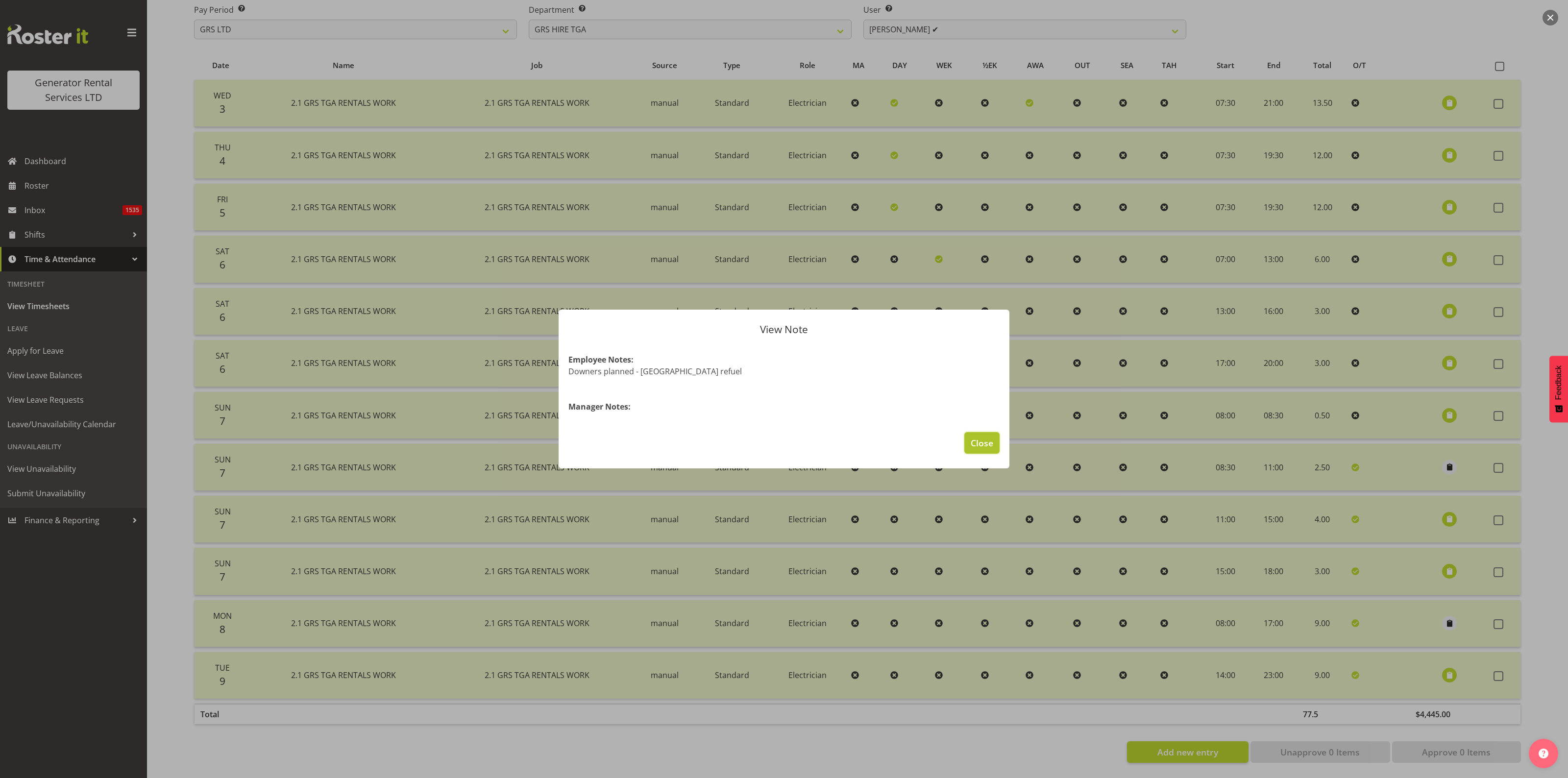
click at [990, 440] on span "Close" at bounding box center [982, 443] width 23 height 13
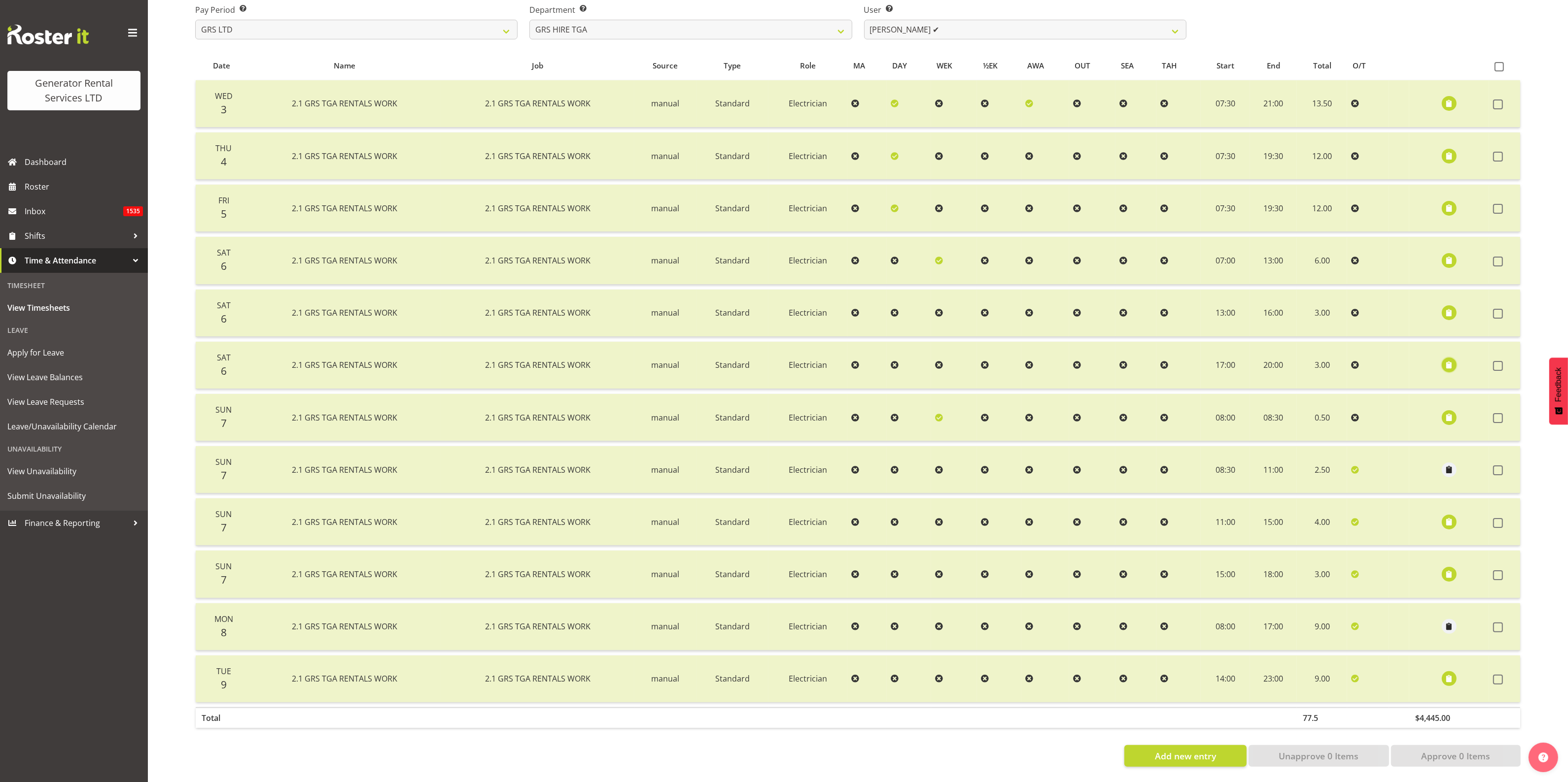
click at [1447, 360] on span "button" at bounding box center [1449, 365] width 12 height 12
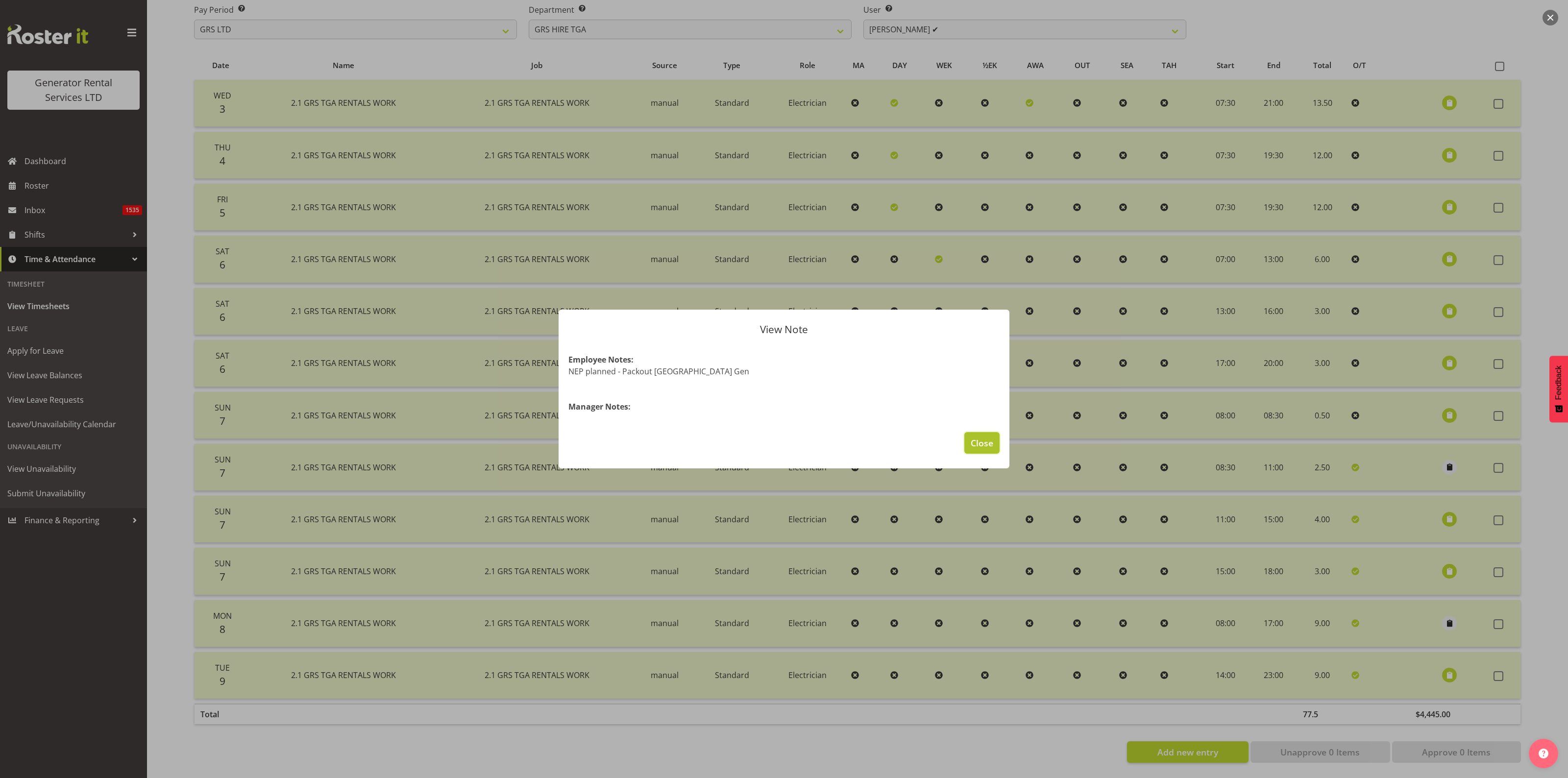
click at [985, 441] on span "Close" at bounding box center [982, 443] width 23 height 13
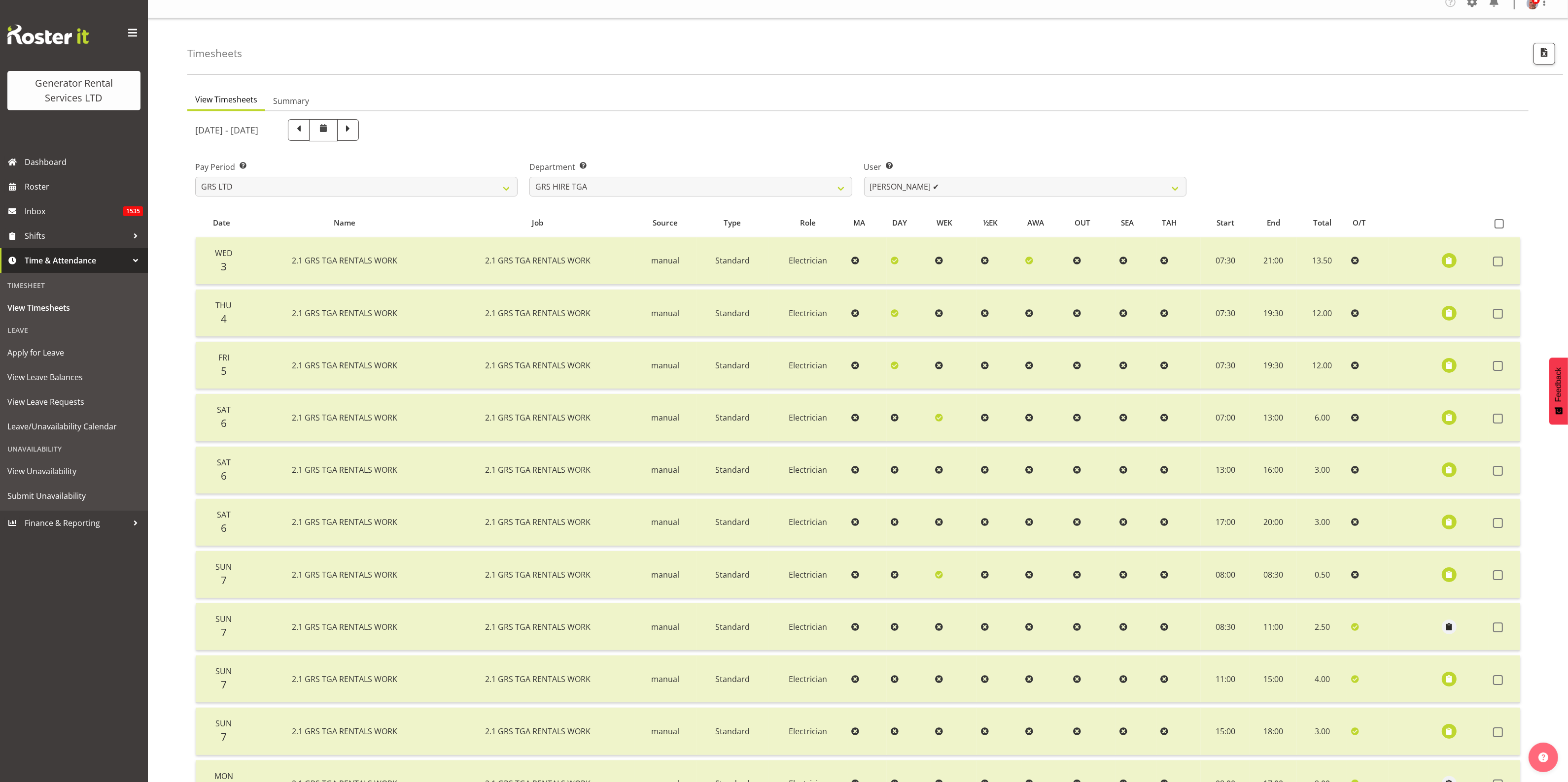
scroll to position [0, 0]
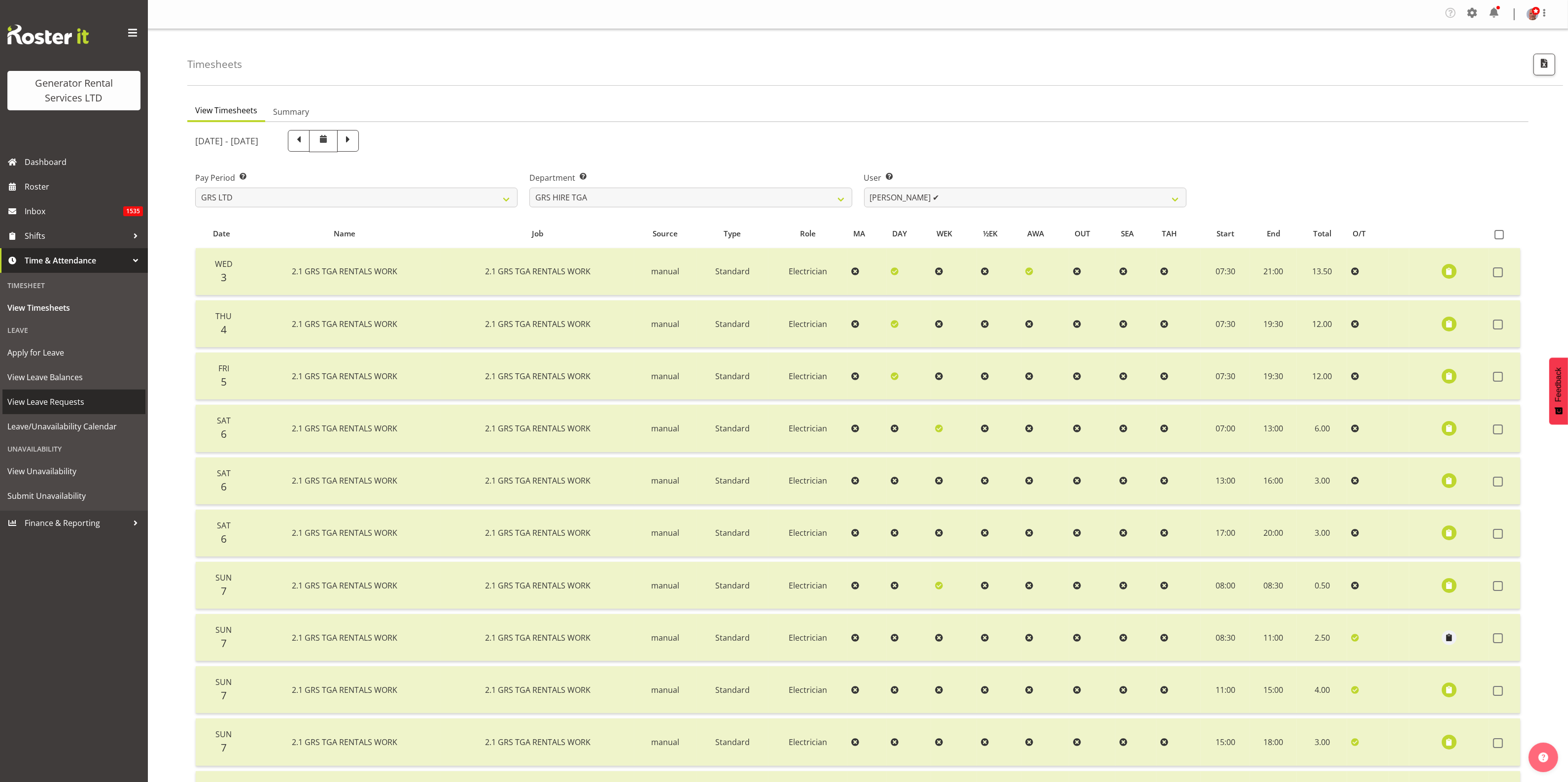
click at [62, 402] on span "View Leave Requests" at bounding box center [73, 402] width 133 height 15
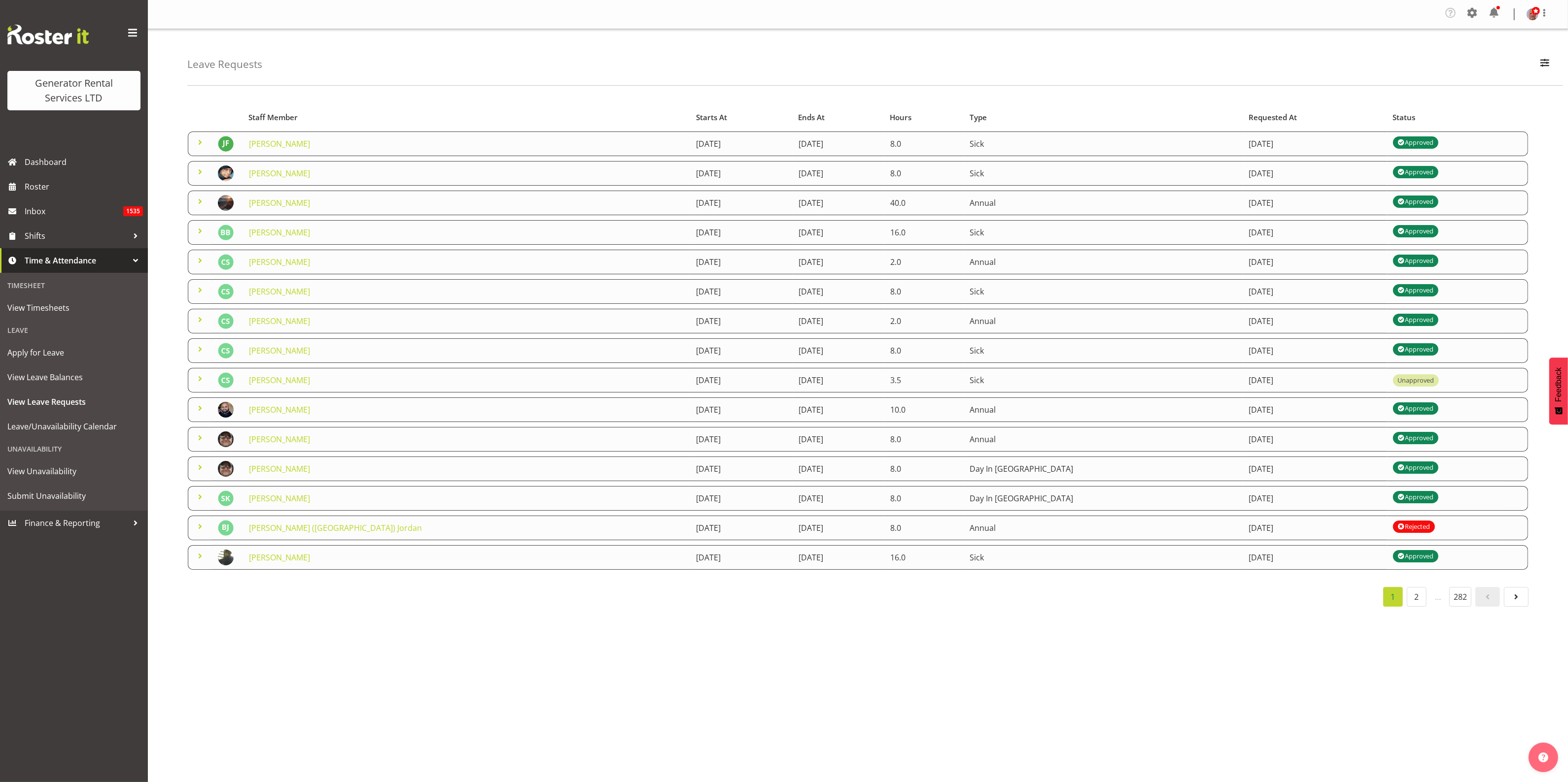
click at [655, 698] on div "Company Settings Roles & Skills Tasks Jobs Employees Locations & Departments Ac…" at bounding box center [858, 391] width 1420 height 782
click at [417, 705] on div "Company Settings Roles & Skills Tasks Jobs Employees Locations & Departments Ac…" at bounding box center [858, 391] width 1420 height 782
